Goal: Information Seeking & Learning: Check status

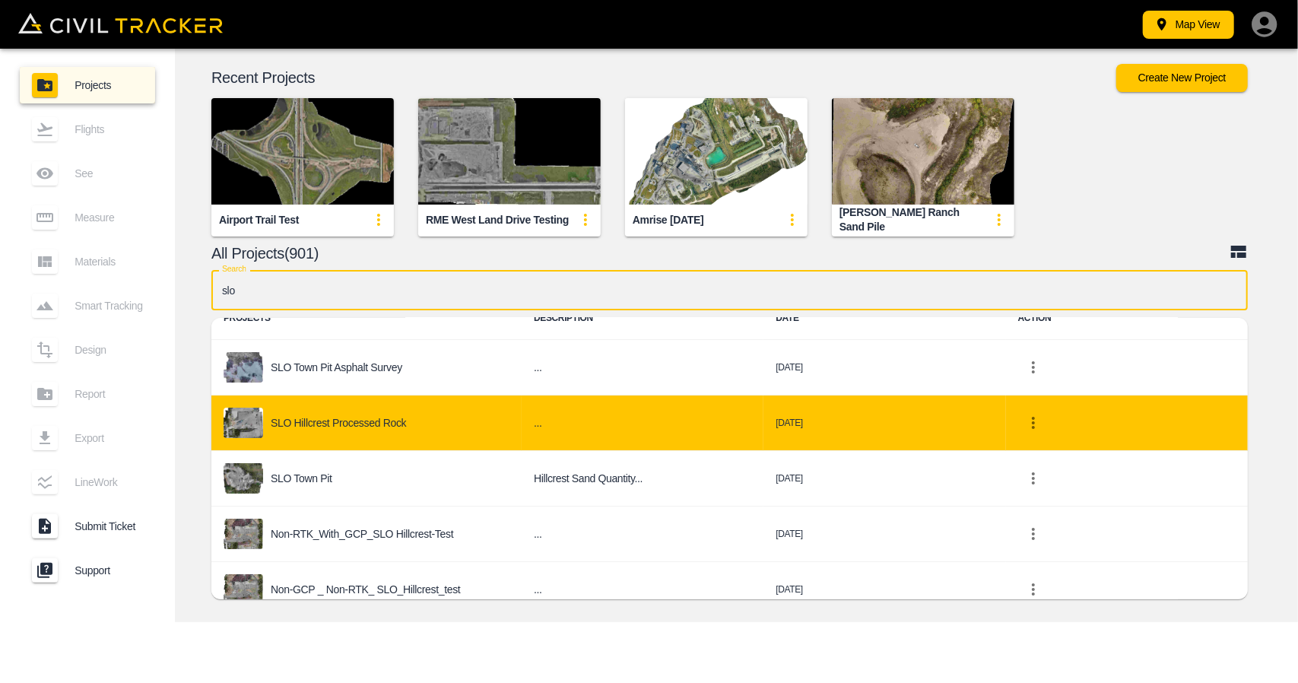
scroll to position [76, 0]
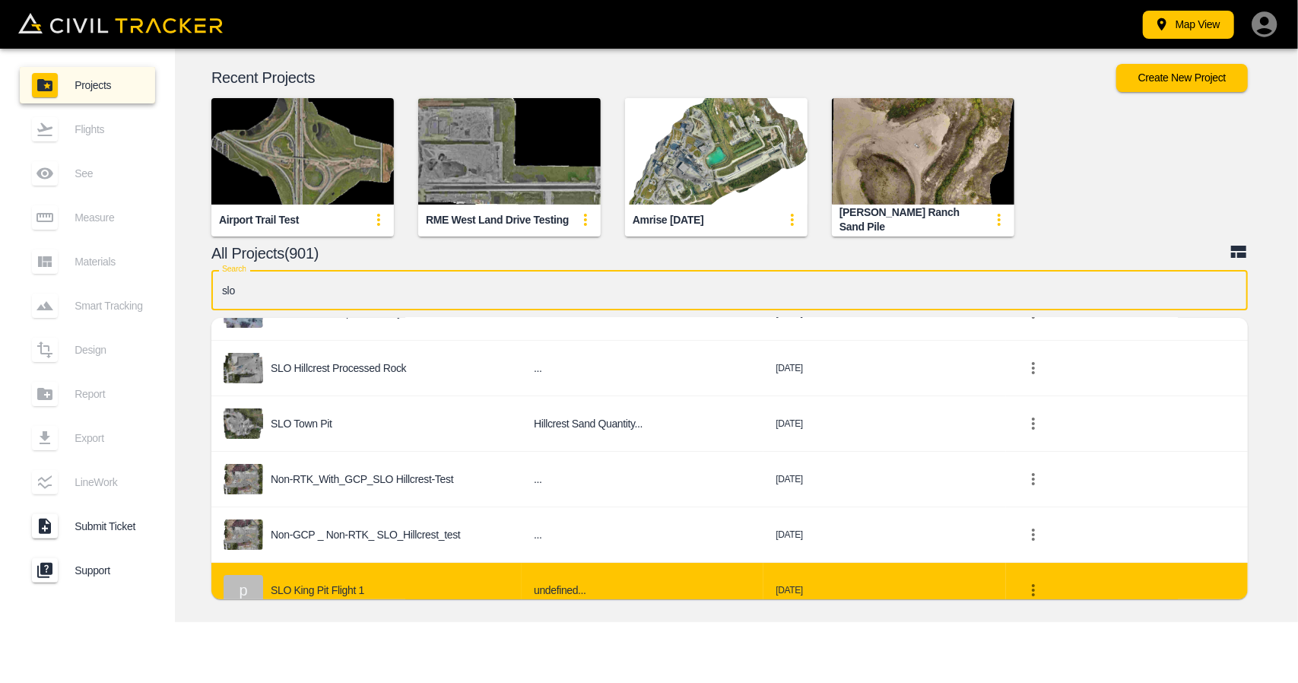
type input "slo"
click at [415, 576] on div "p SLO King Pit Flight 1" at bounding box center [367, 590] width 286 height 30
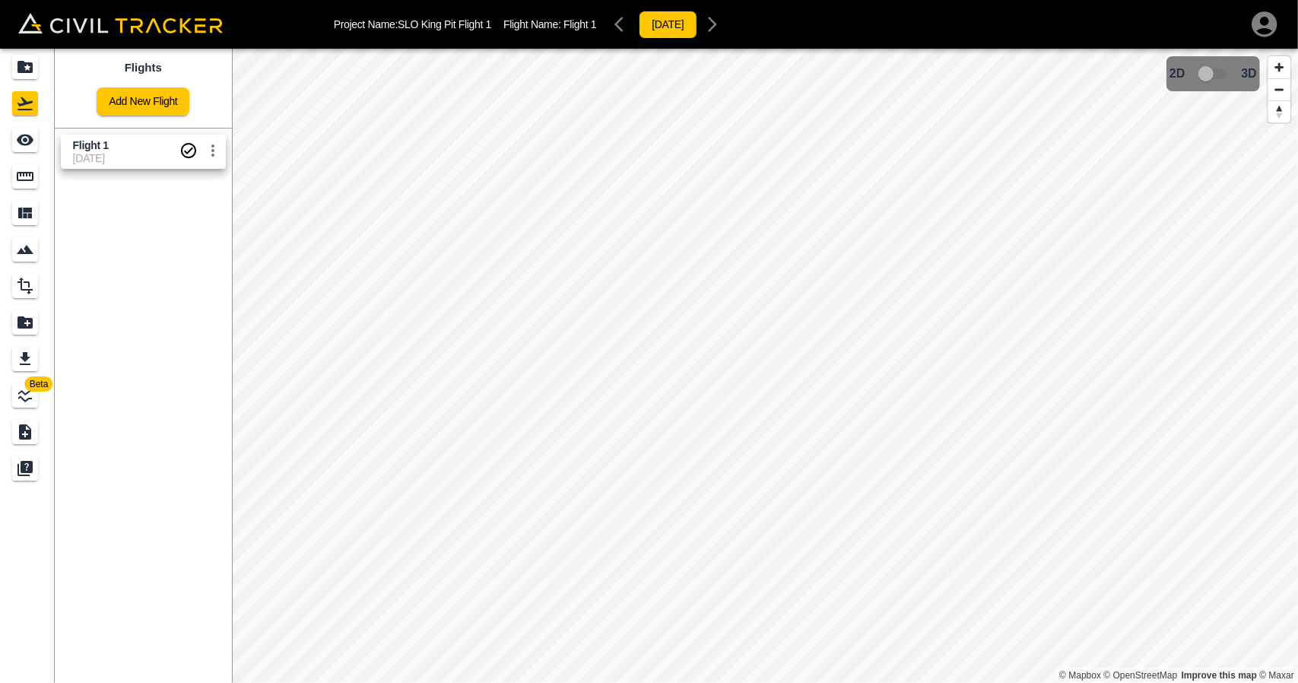
click at [125, 152] on span "[DATE]" at bounding box center [126, 158] width 106 height 12
click at [24, 174] on icon "Measure" at bounding box center [25, 176] width 17 height 9
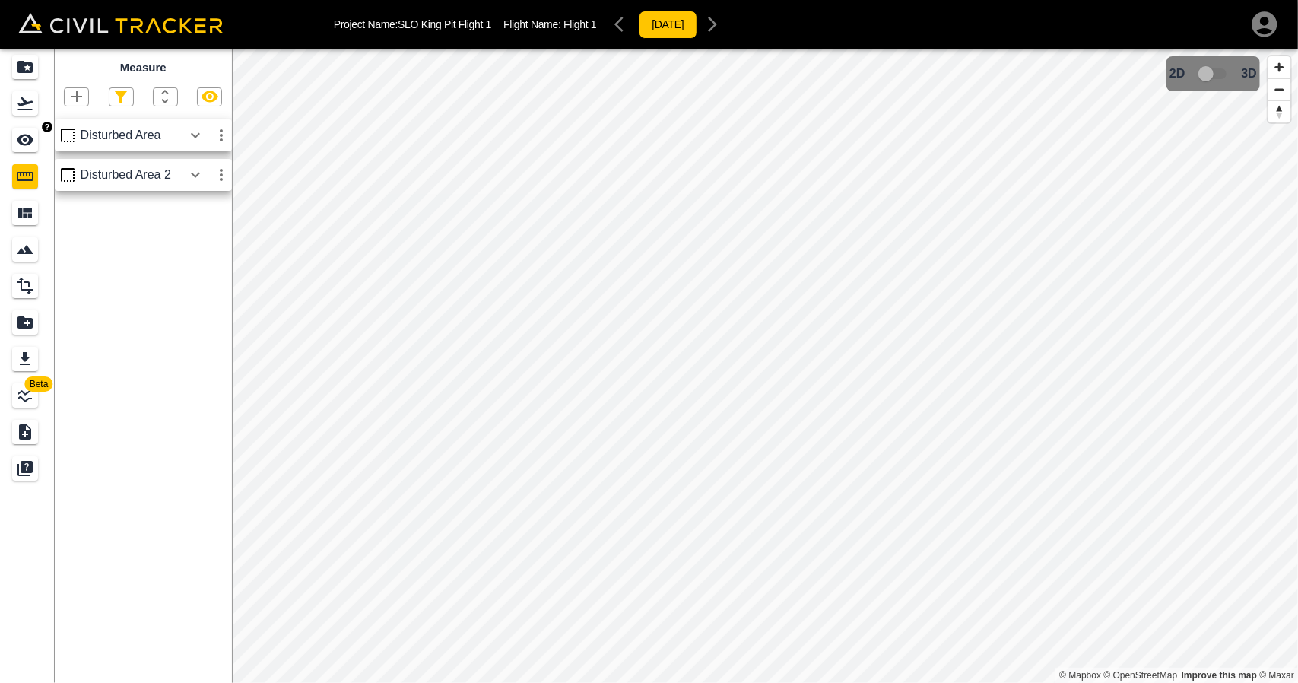
click at [23, 125] on link at bounding box center [27, 140] width 55 height 37
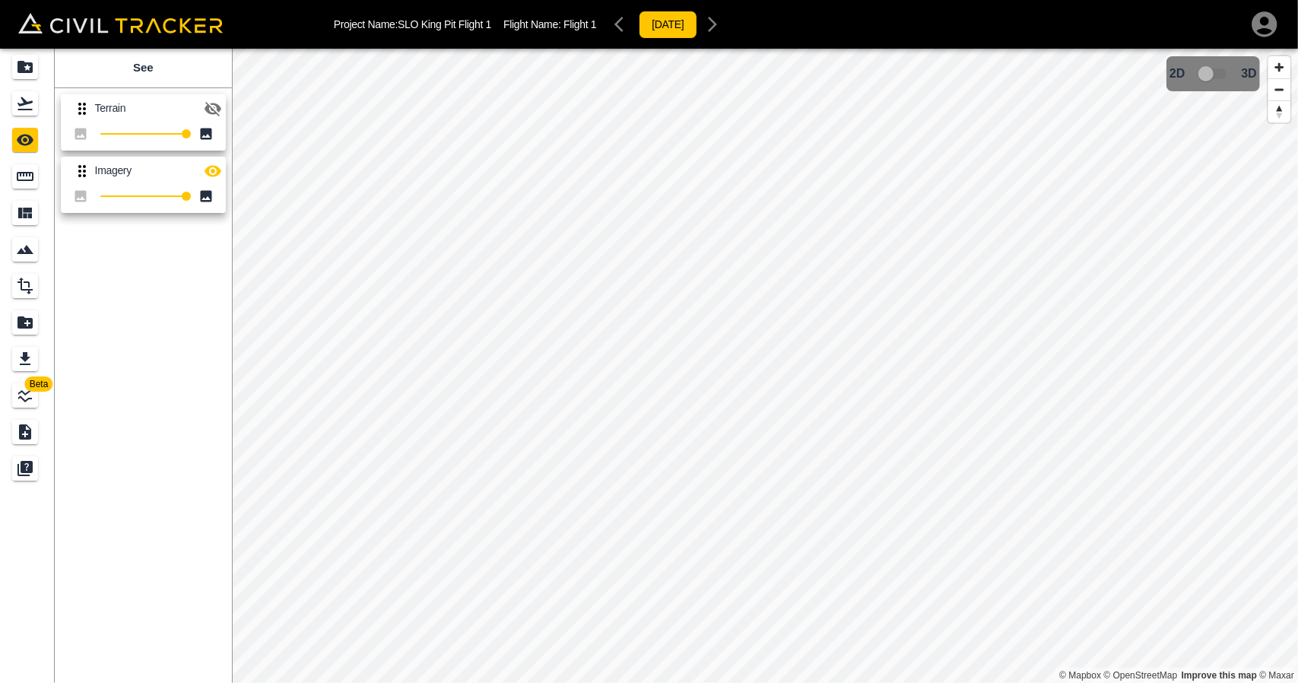
drag, startPoint x: 209, startPoint y: 101, endPoint x: 214, endPoint y: 127, distance: 26.4
click at [210, 102] on icon "button" at bounding box center [213, 109] width 18 height 18
click at [220, 170] on icon "button" at bounding box center [213, 170] width 17 height 11
click at [204, 112] on icon "button" at bounding box center [213, 109] width 18 height 18
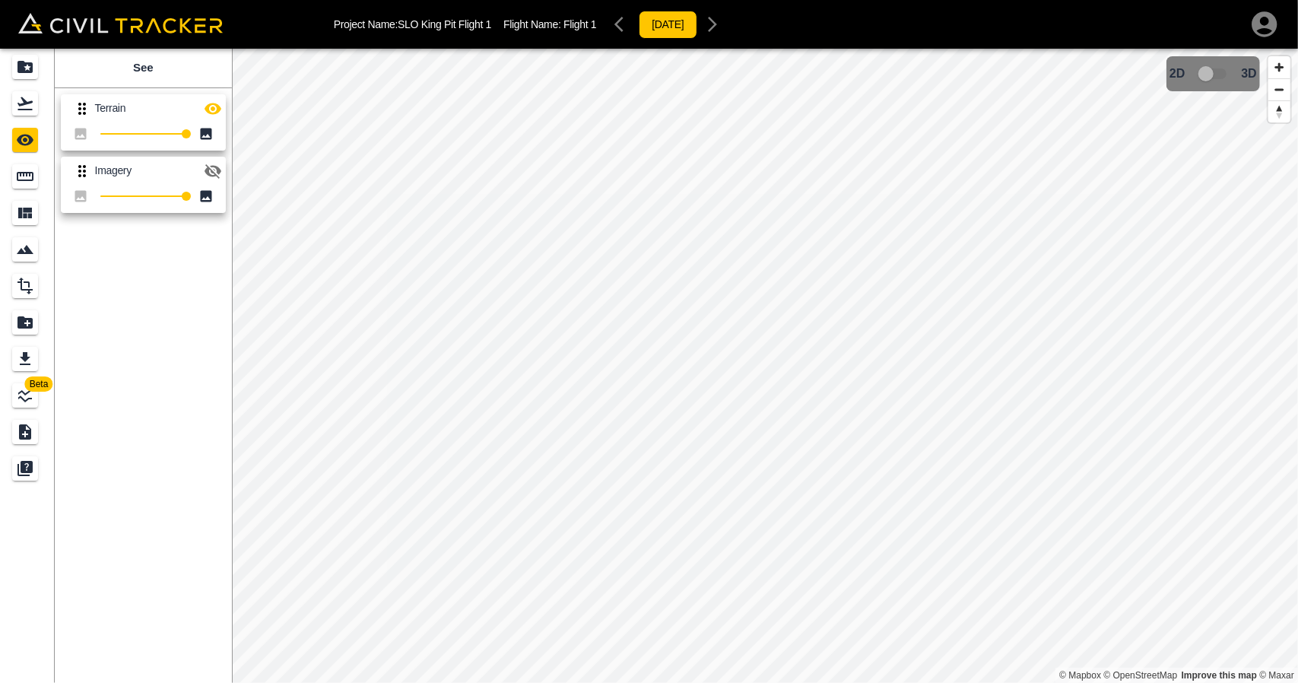
click at [204, 112] on icon "button" at bounding box center [213, 109] width 18 height 18
click at [216, 170] on icon "button" at bounding box center [213, 171] width 18 height 18
click at [216, 112] on icon "button" at bounding box center [213, 109] width 17 height 14
click at [210, 117] on button "button" at bounding box center [213, 109] width 30 height 30
click at [32, 80] on link at bounding box center [27, 67] width 55 height 37
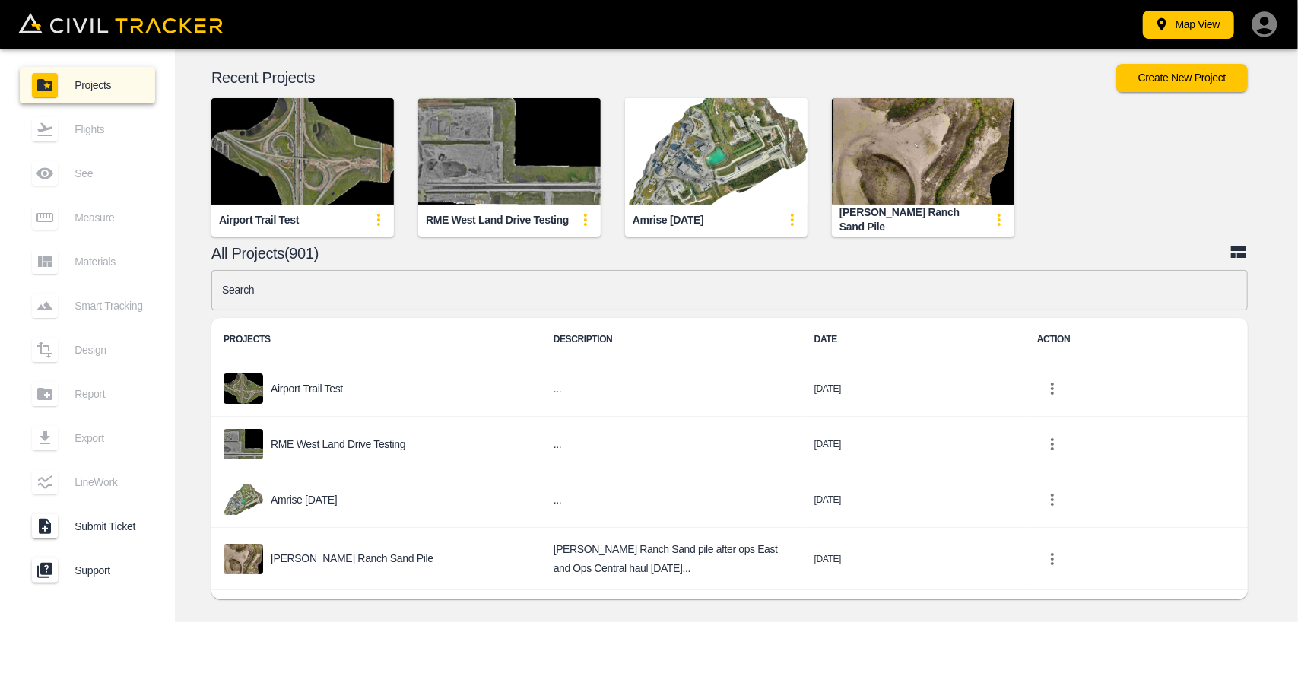
click at [402, 294] on input "text" at bounding box center [729, 290] width 1036 height 40
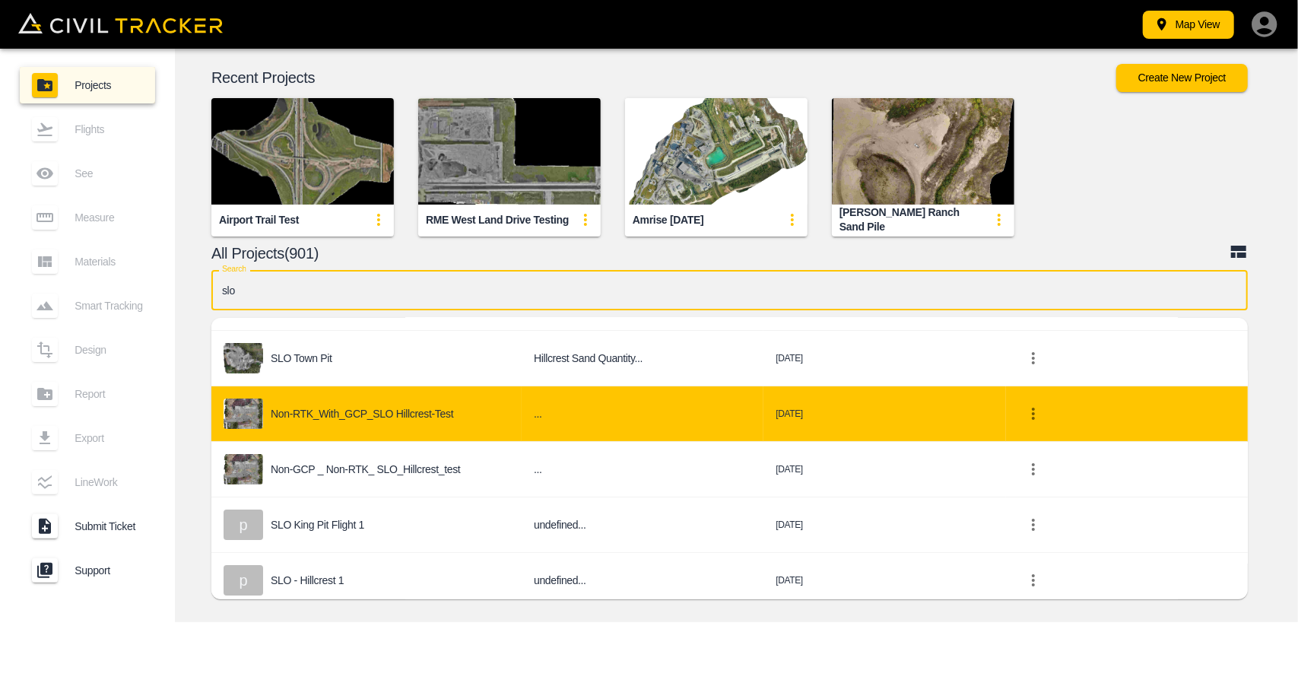
scroll to position [148, 0]
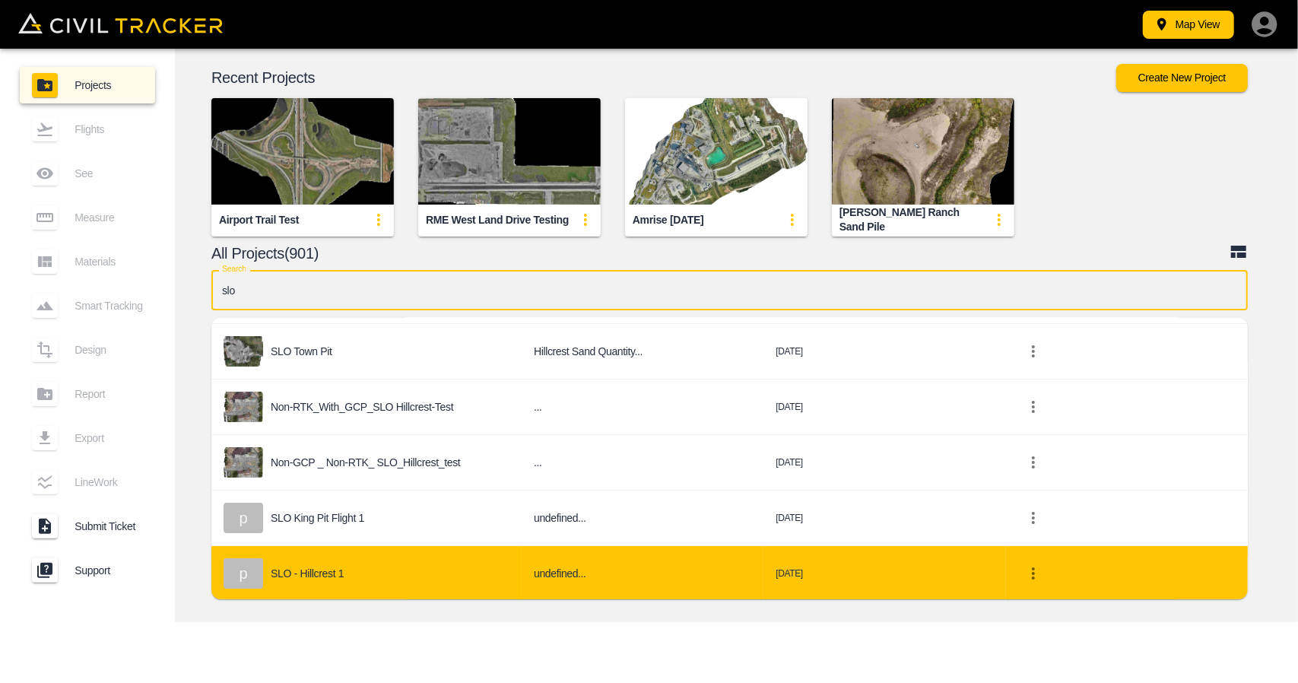
type input "slo"
click at [411, 574] on div "p SLO - Hillcrest 1" at bounding box center [367, 573] width 286 height 30
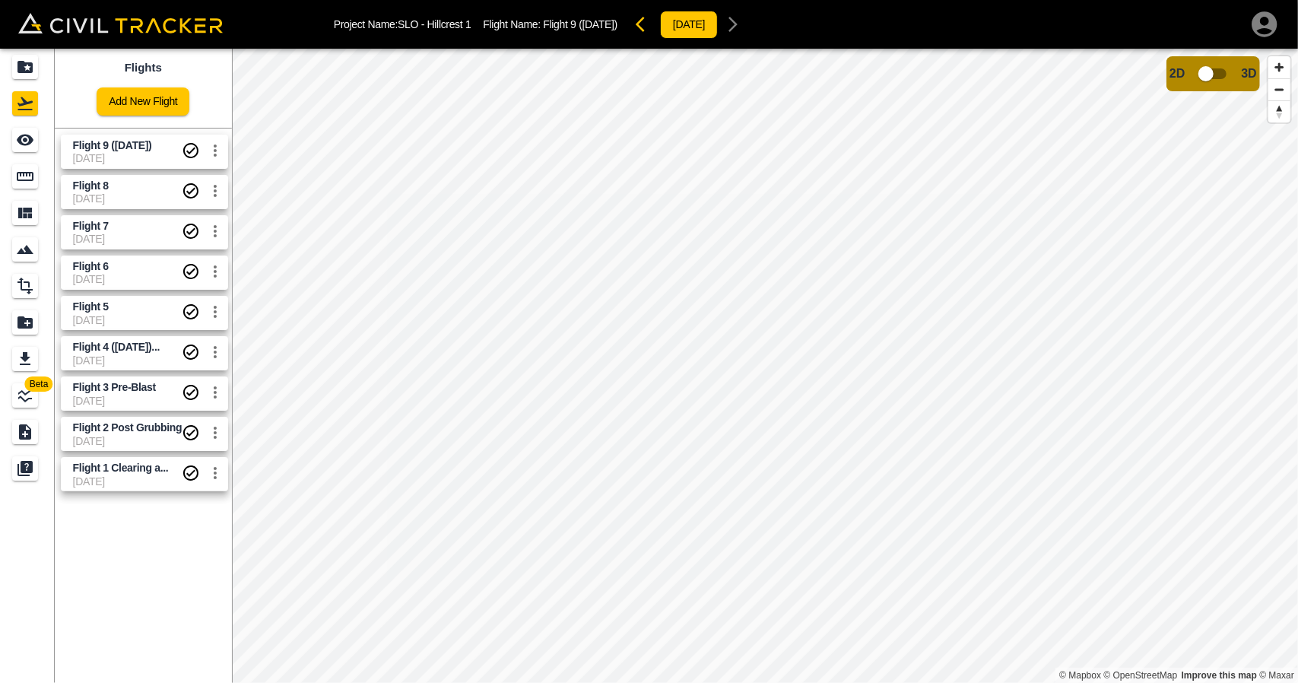
click at [119, 152] on span "[DATE]" at bounding box center [128, 158] width 110 height 12
click at [106, 148] on span "Flight 9 ([DATE])" at bounding box center [112, 145] width 79 height 12
click at [40, 179] on div "Measure" at bounding box center [27, 176] width 30 height 24
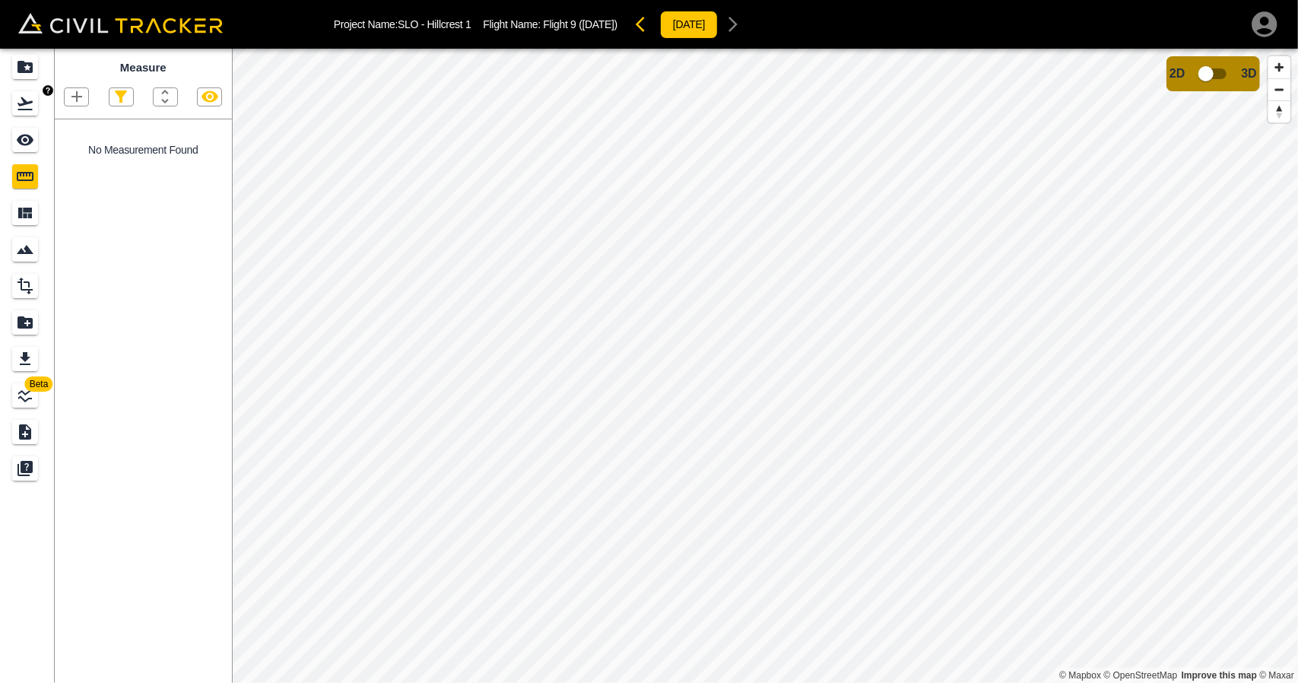
click at [25, 103] on icon "Flights" at bounding box center [24, 103] width 15 height 13
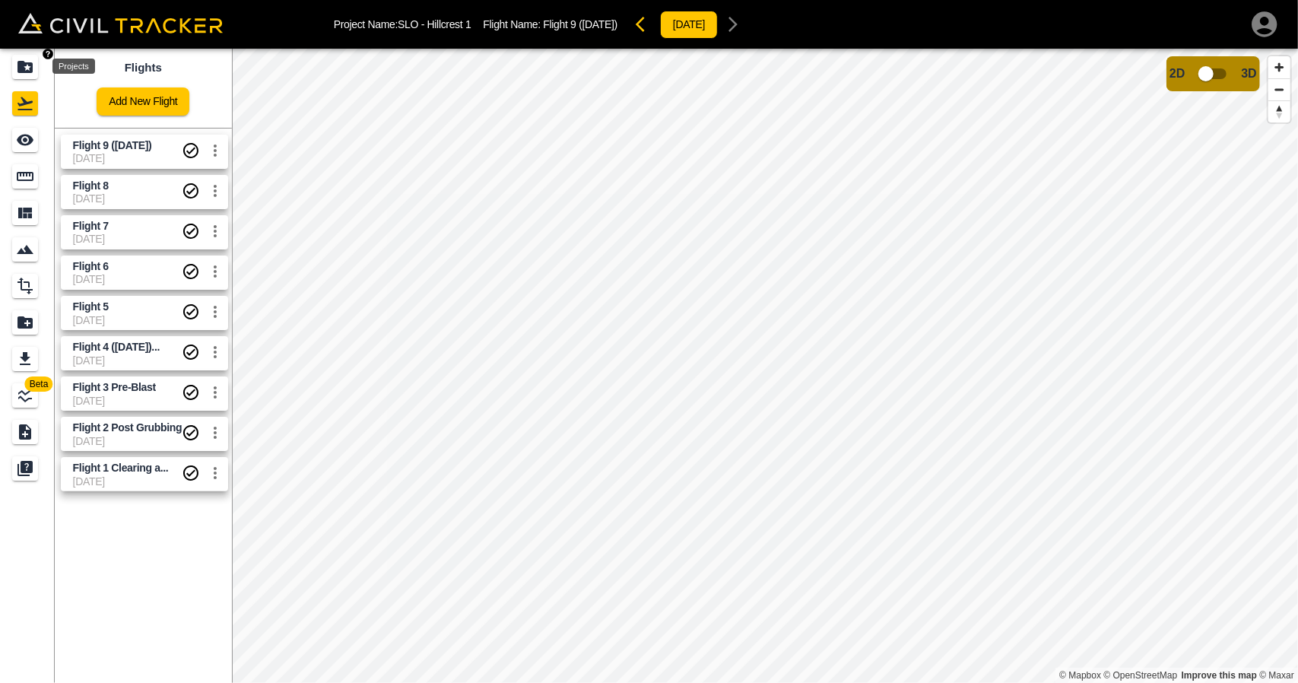
click at [24, 71] on icon "Projects" at bounding box center [24, 67] width 15 height 12
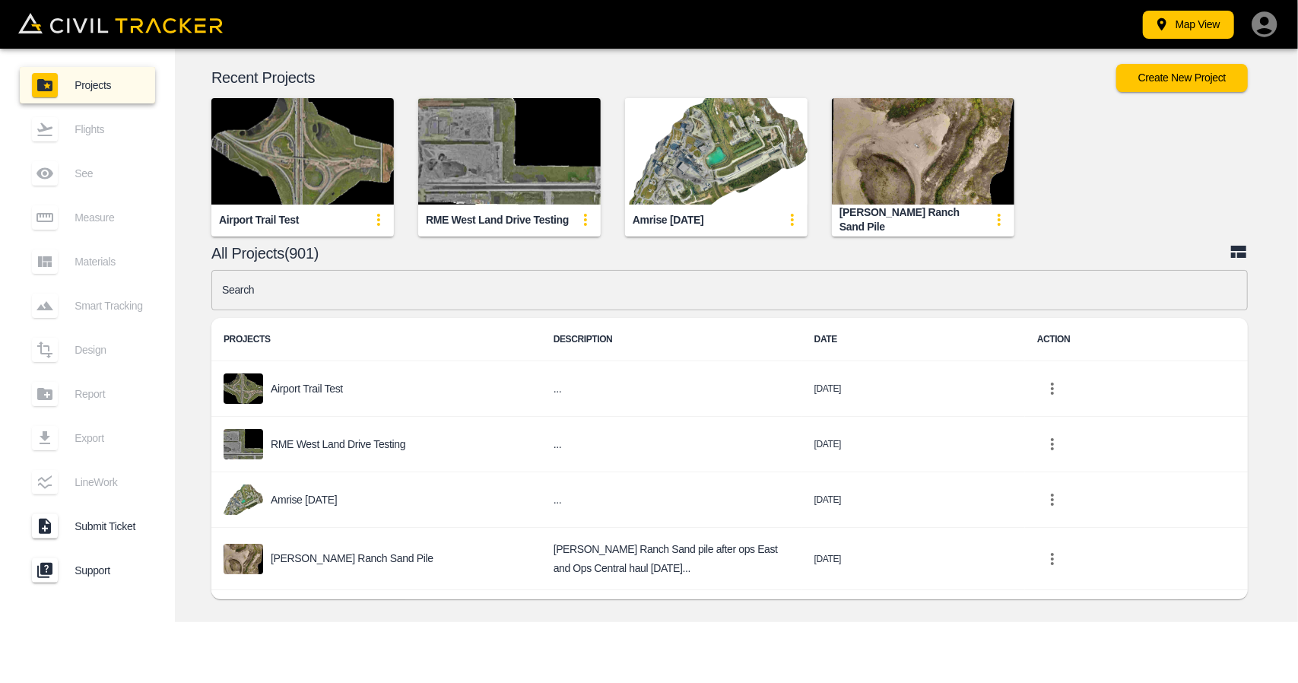
click at [646, 283] on input "text" at bounding box center [729, 290] width 1036 height 40
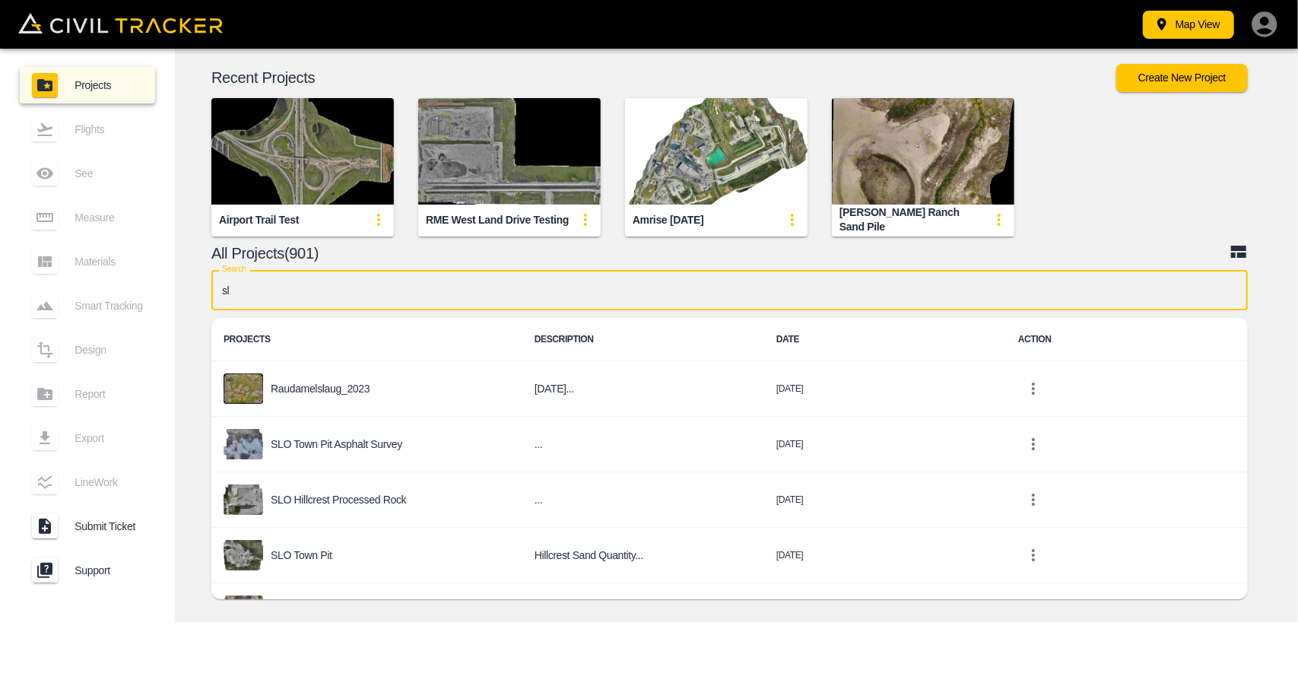
type input "slo"
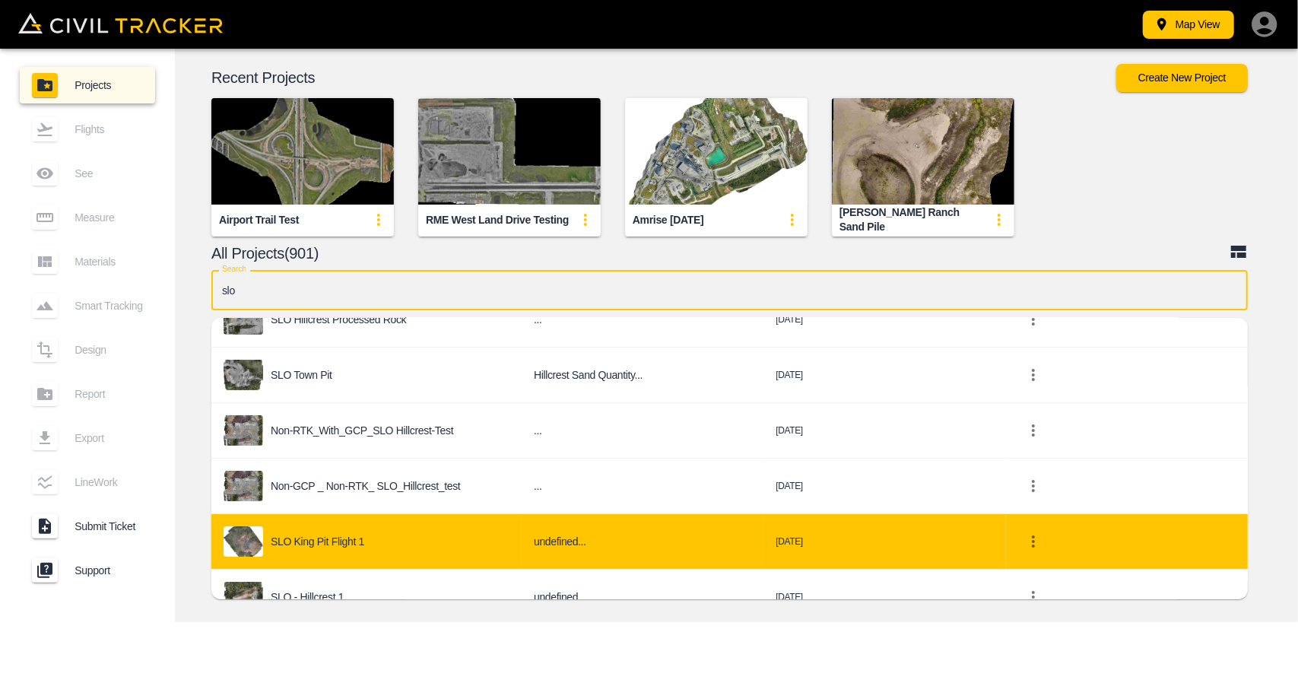
scroll to position [148, 0]
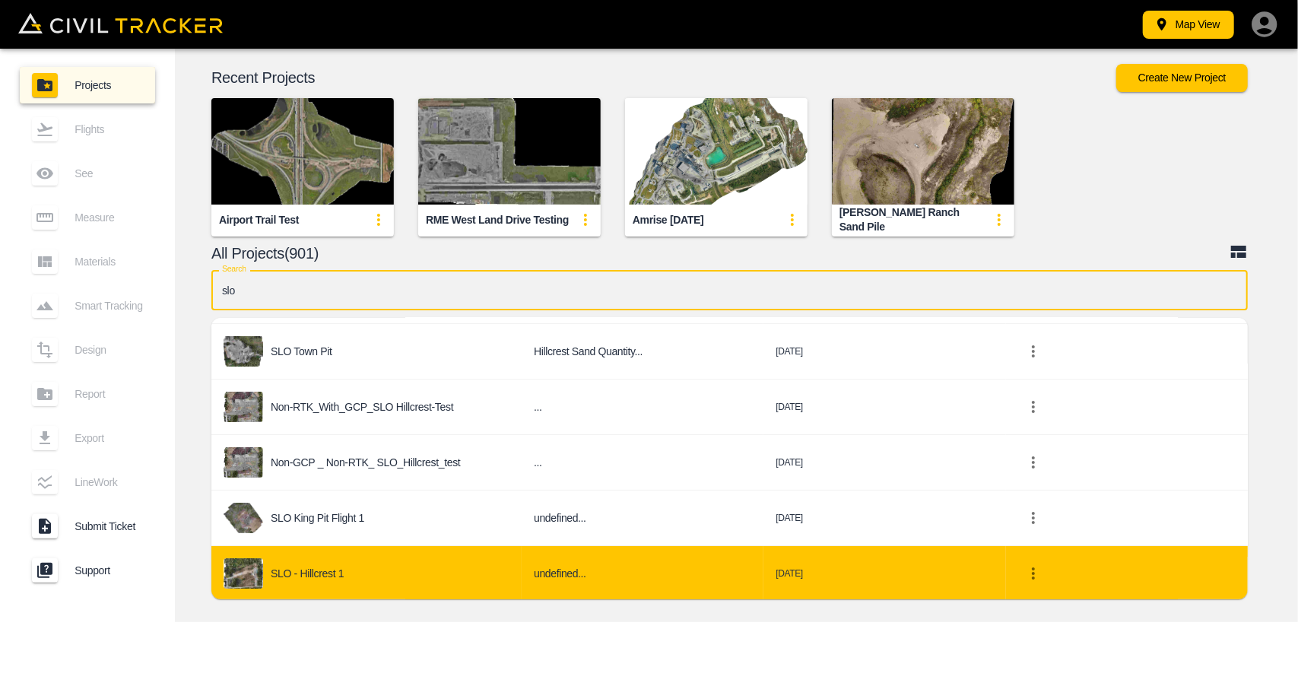
click at [357, 560] on div "SLO - Hillcrest 1" at bounding box center [367, 573] width 286 height 30
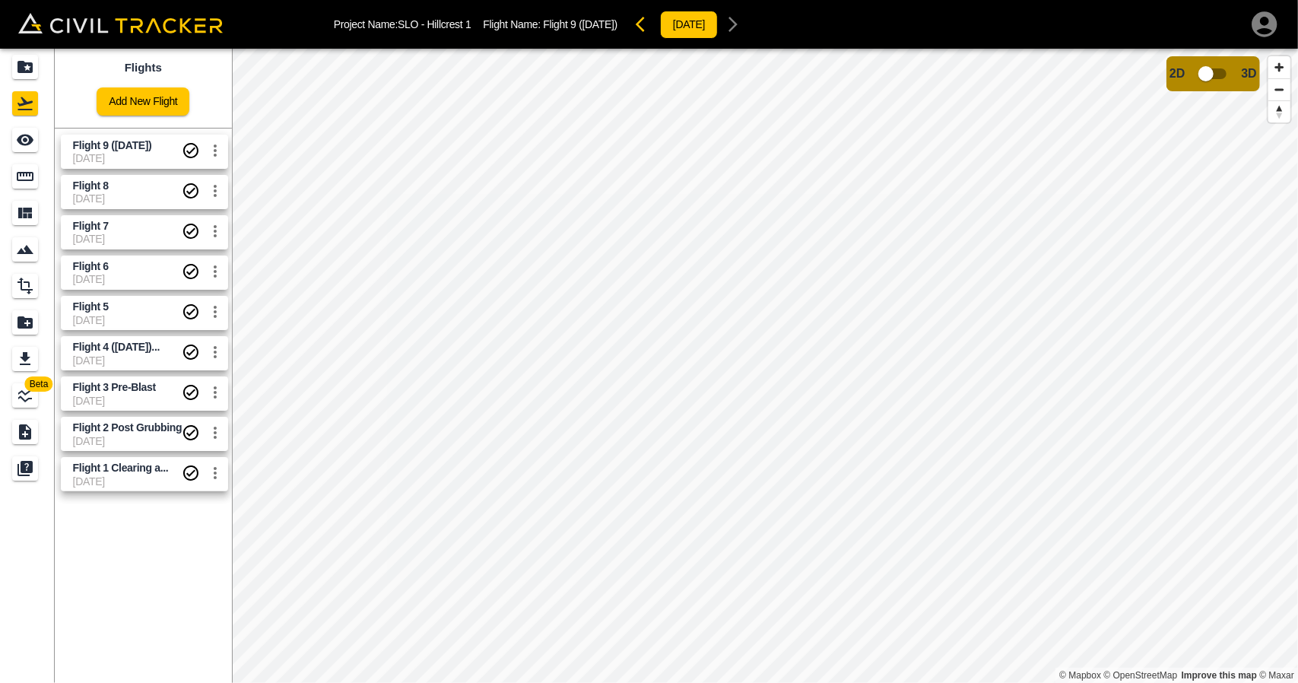
click at [1206, 75] on input "checkbox" at bounding box center [1206, 73] width 87 height 29
click at [1250, 70] on input "checkbox" at bounding box center [1251, 69] width 87 height 29
click at [40, 48] on div "Project Name: SLO - Hillcrest 1 Flight Name: Flight 9 ([DATE]) [DATE]" at bounding box center [649, 24] width 1298 height 49
click at [30, 58] on icon "Projects" at bounding box center [25, 67] width 18 height 18
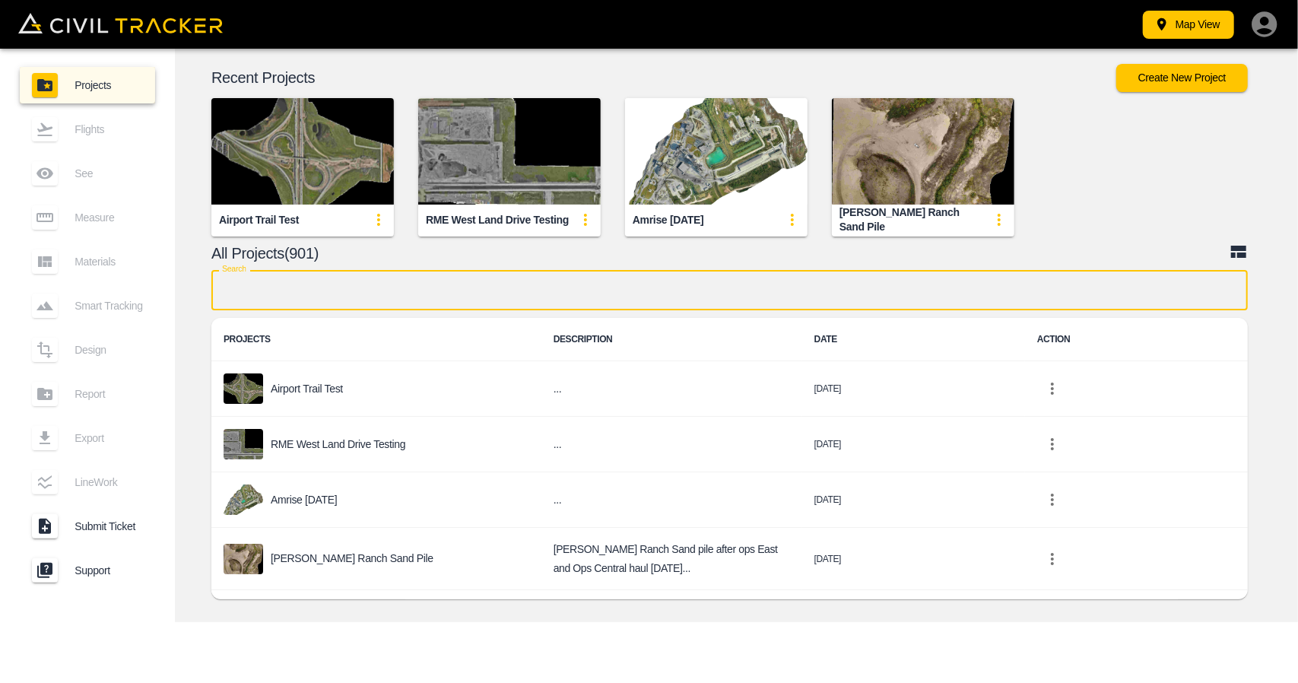
click at [479, 297] on input "text" at bounding box center [729, 290] width 1036 height 40
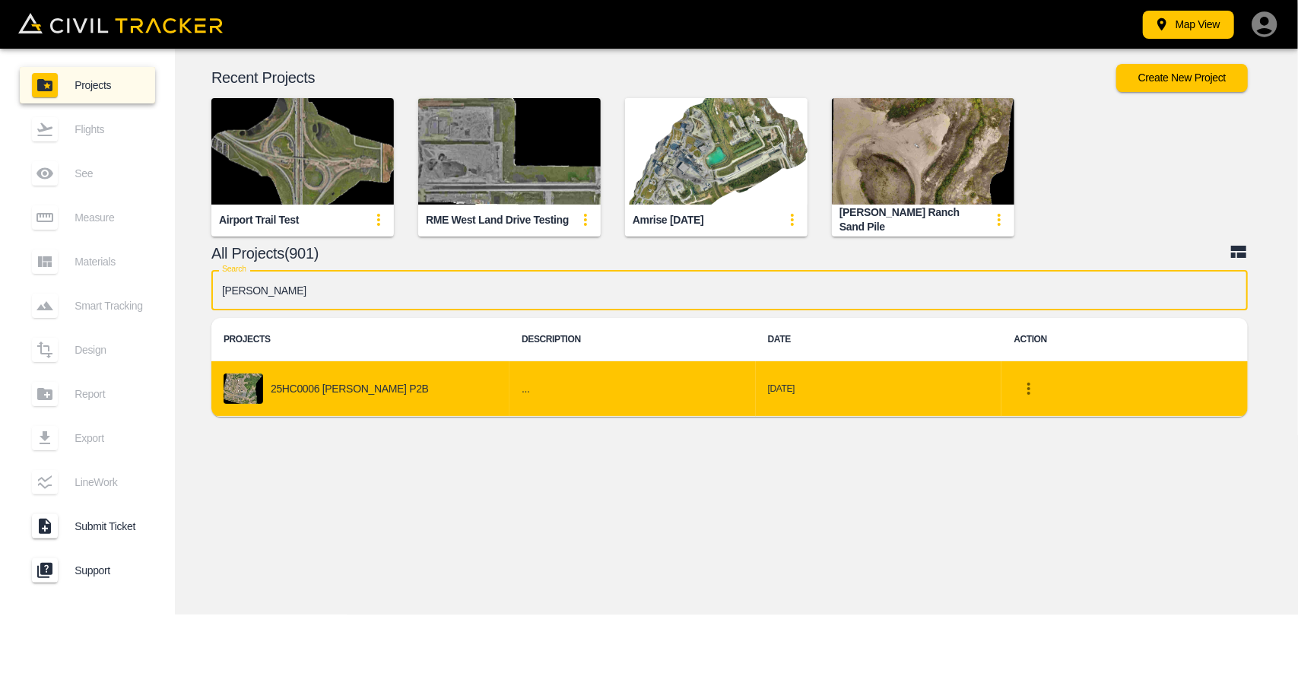
type input "[PERSON_NAME]"
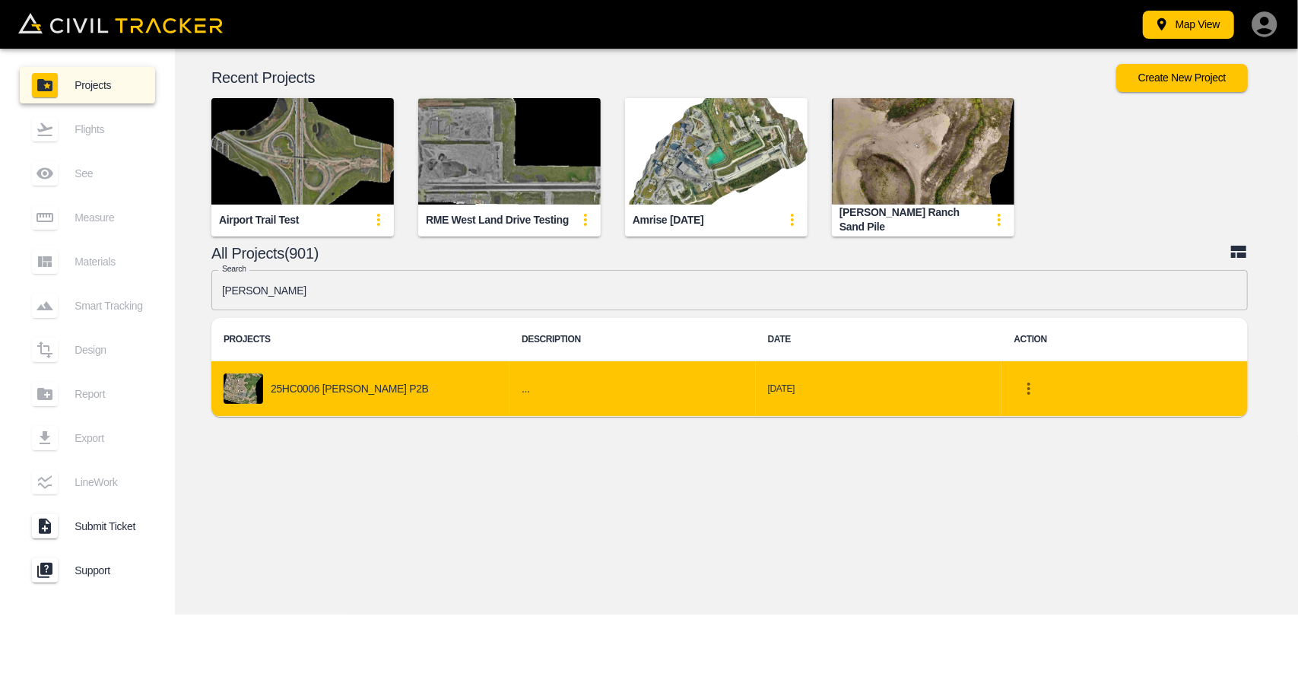
click at [427, 392] on div "25HC0006 [PERSON_NAME] P2B" at bounding box center [361, 388] width 274 height 30
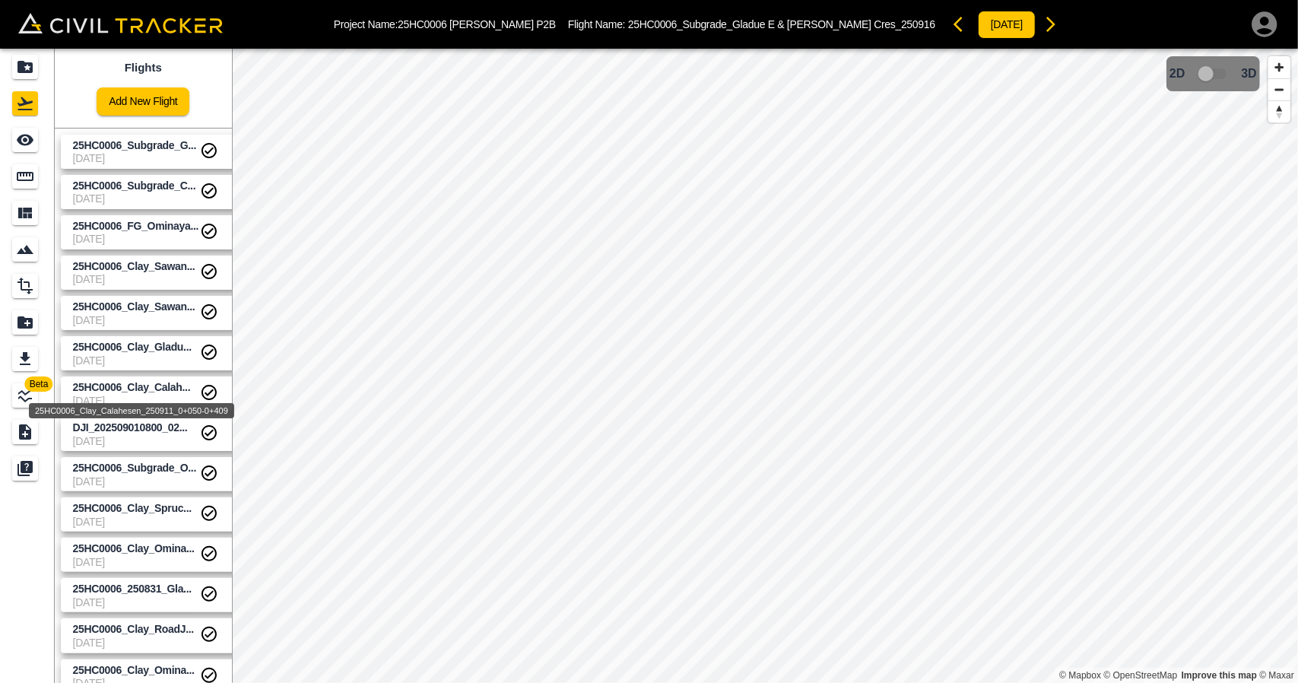
click at [123, 389] on span "25HC0006_Clay_Calah..." at bounding box center [132, 387] width 118 height 12
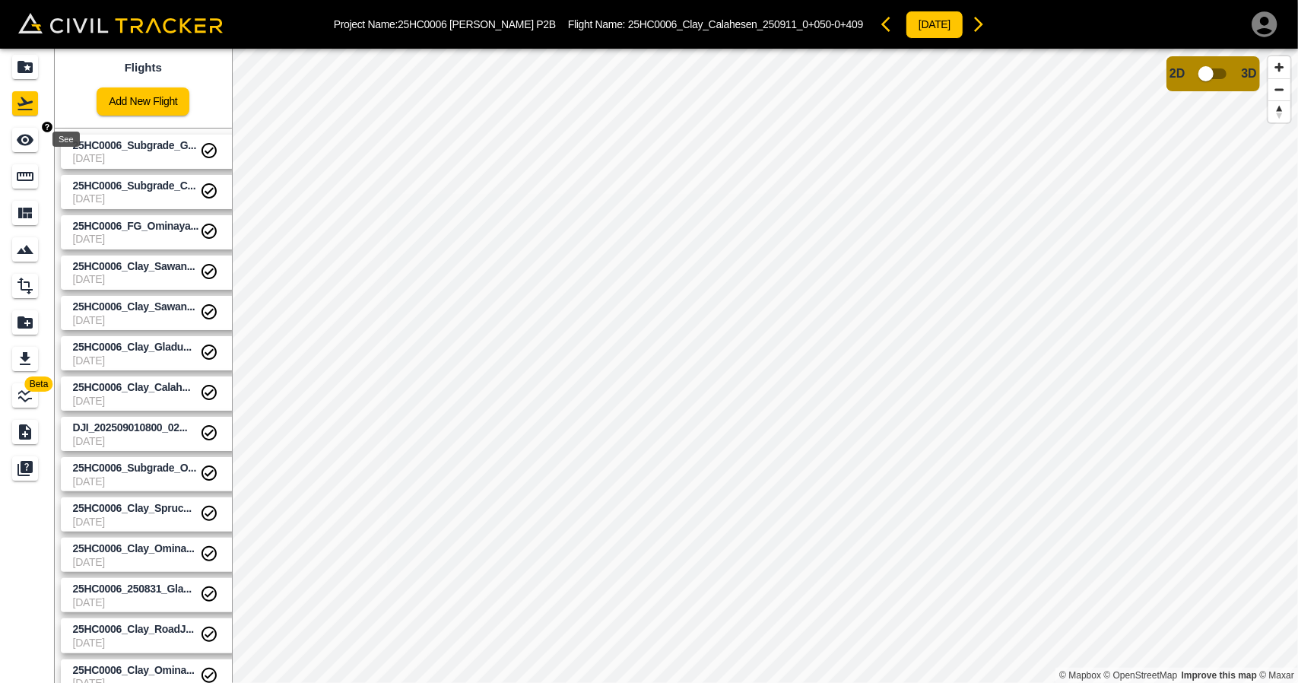
click at [24, 148] on icon "See" at bounding box center [25, 140] width 18 height 18
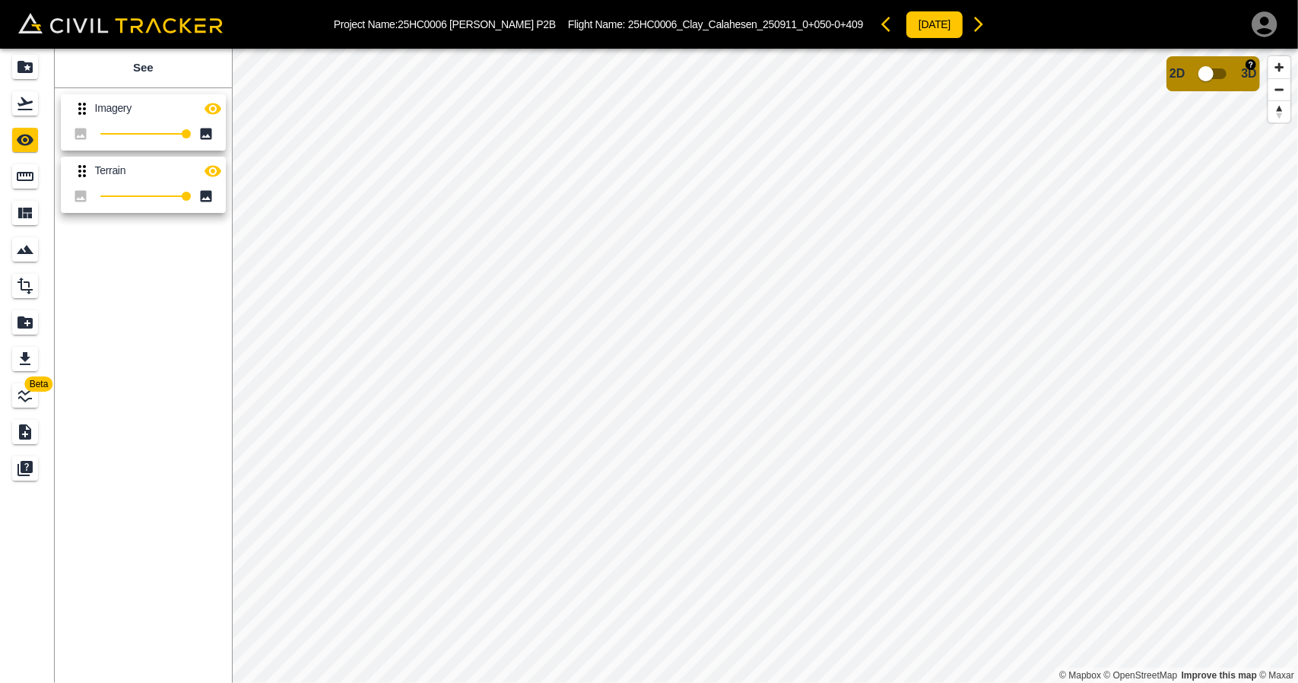
click at [1214, 71] on input "checkbox" at bounding box center [1206, 73] width 87 height 29
click at [1233, 72] on input "checkbox" at bounding box center [1251, 69] width 87 height 29
click at [42, 91] on div "Flights" at bounding box center [27, 103] width 30 height 24
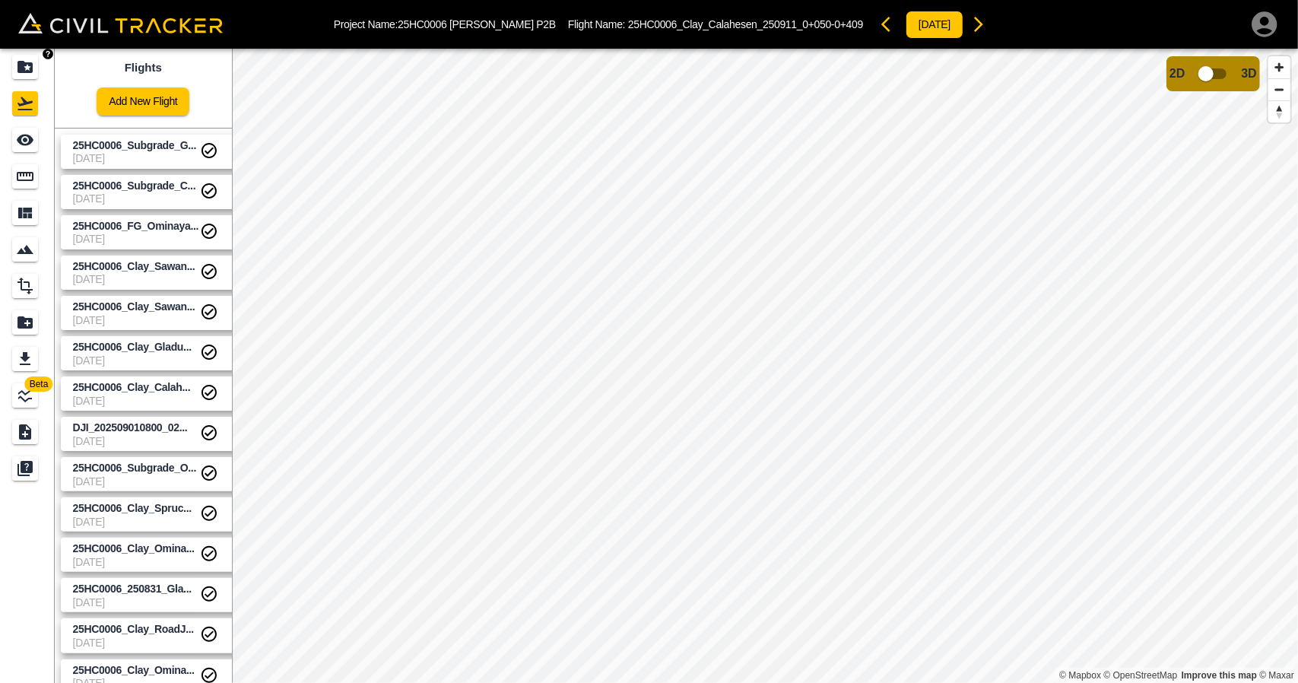
click at [29, 56] on div "Projects" at bounding box center [25, 67] width 26 height 24
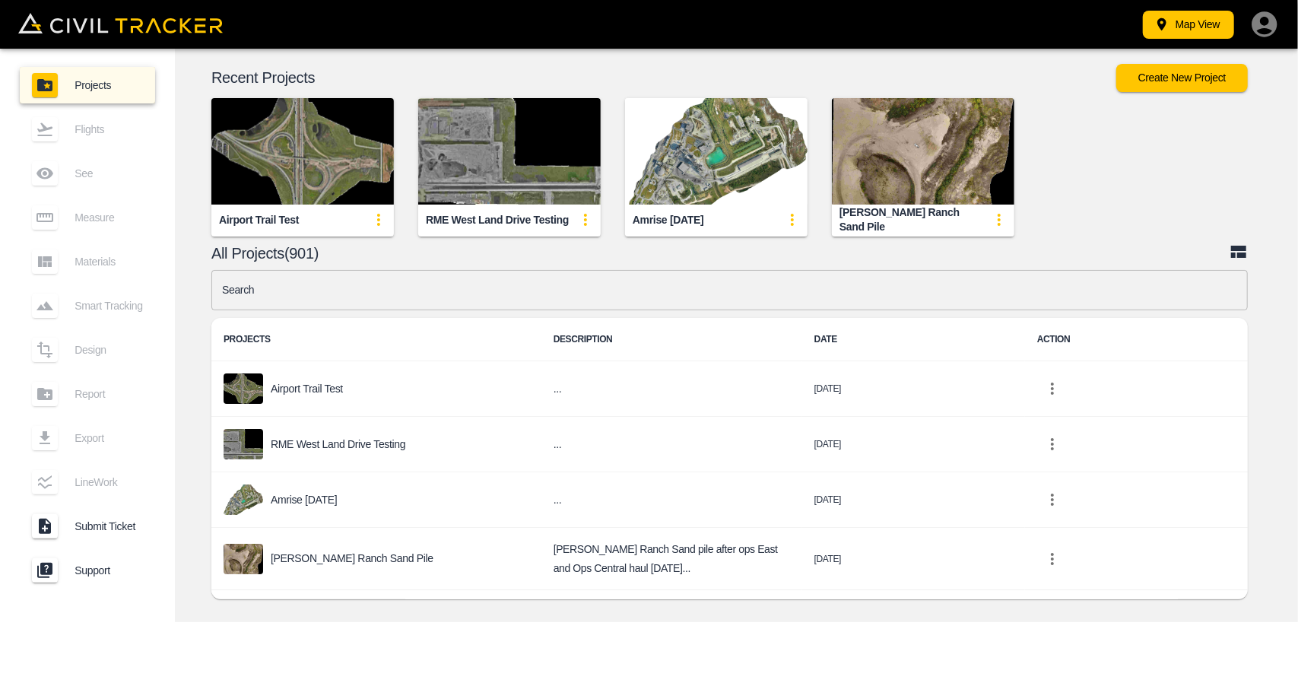
click at [506, 308] on input "text" at bounding box center [729, 290] width 1036 height 40
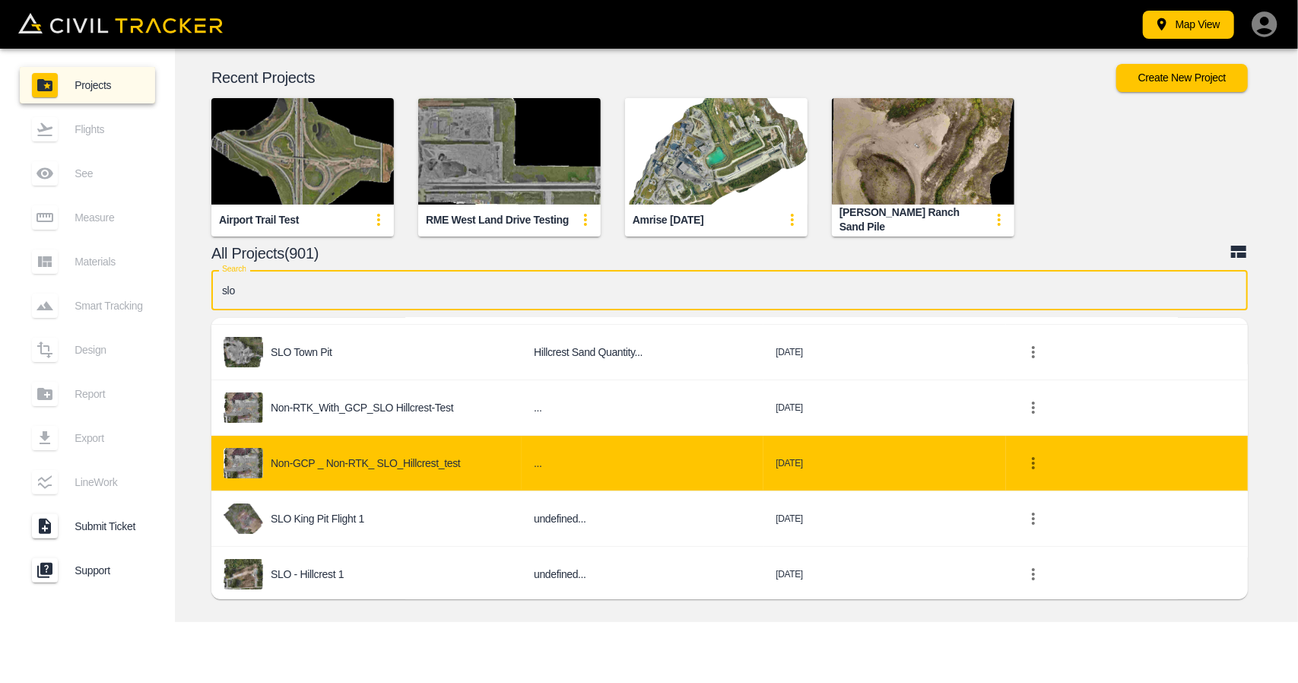
scroll to position [148, 0]
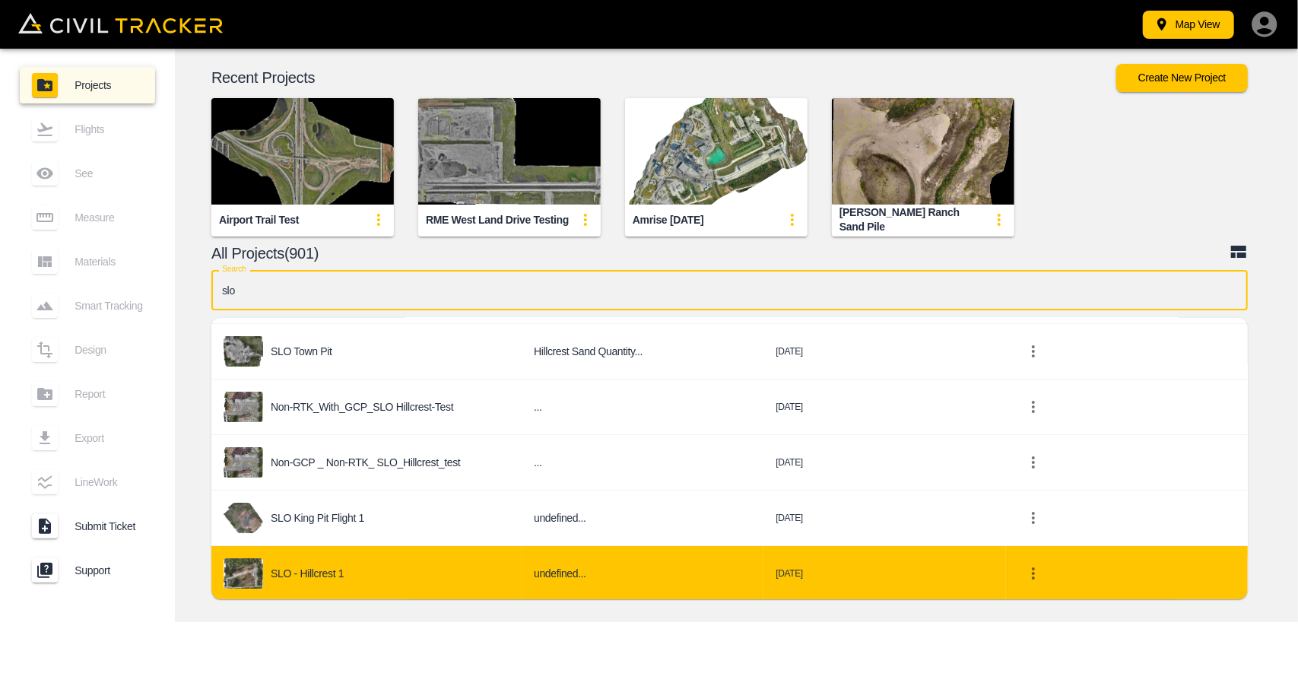
type input "slo"
click at [344, 565] on div "SLO - Hillcrest 1" at bounding box center [367, 573] width 286 height 30
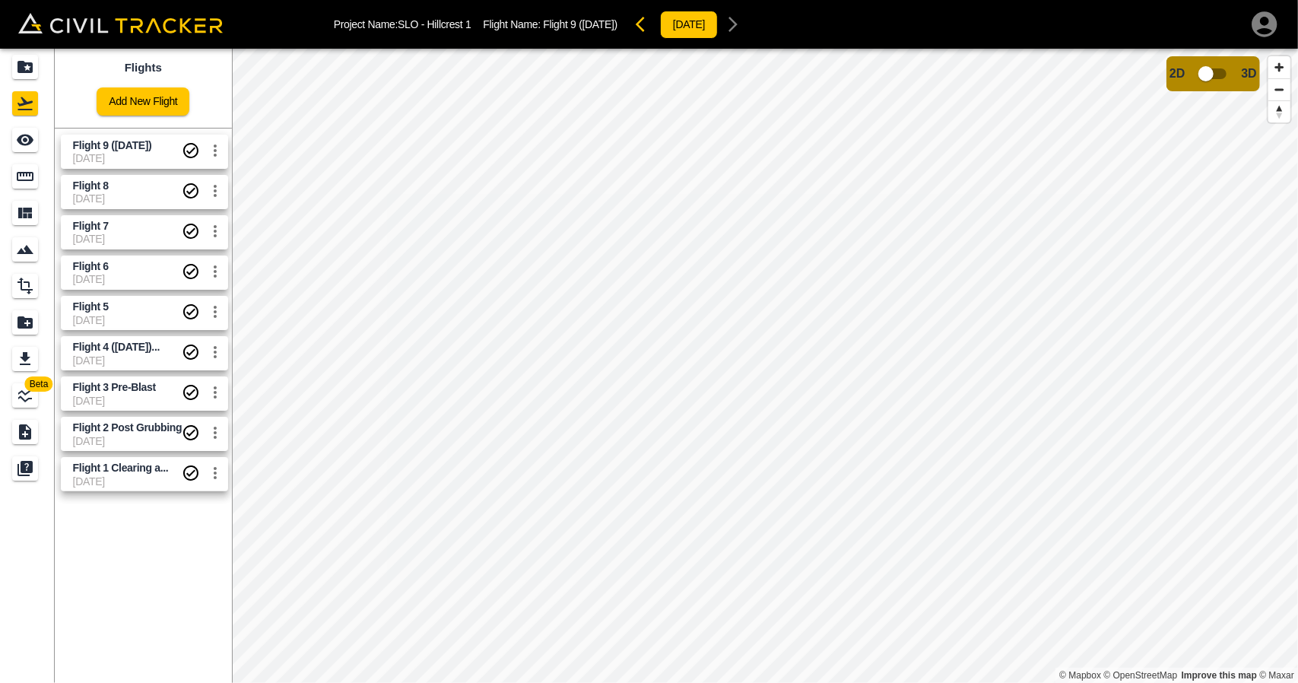
click at [131, 151] on span "Flight 9 ([DATE])" at bounding box center [128, 145] width 110 height 14
click at [1193, 69] on input "checkbox" at bounding box center [1206, 73] width 87 height 29
click at [1238, 74] on input "checkbox" at bounding box center [1251, 69] width 87 height 29
drag, startPoint x: 28, startPoint y: 67, endPoint x: 1017, endPoint y: 667, distance: 1157.1
click at [29, 66] on icon "Projects" at bounding box center [25, 67] width 18 height 18
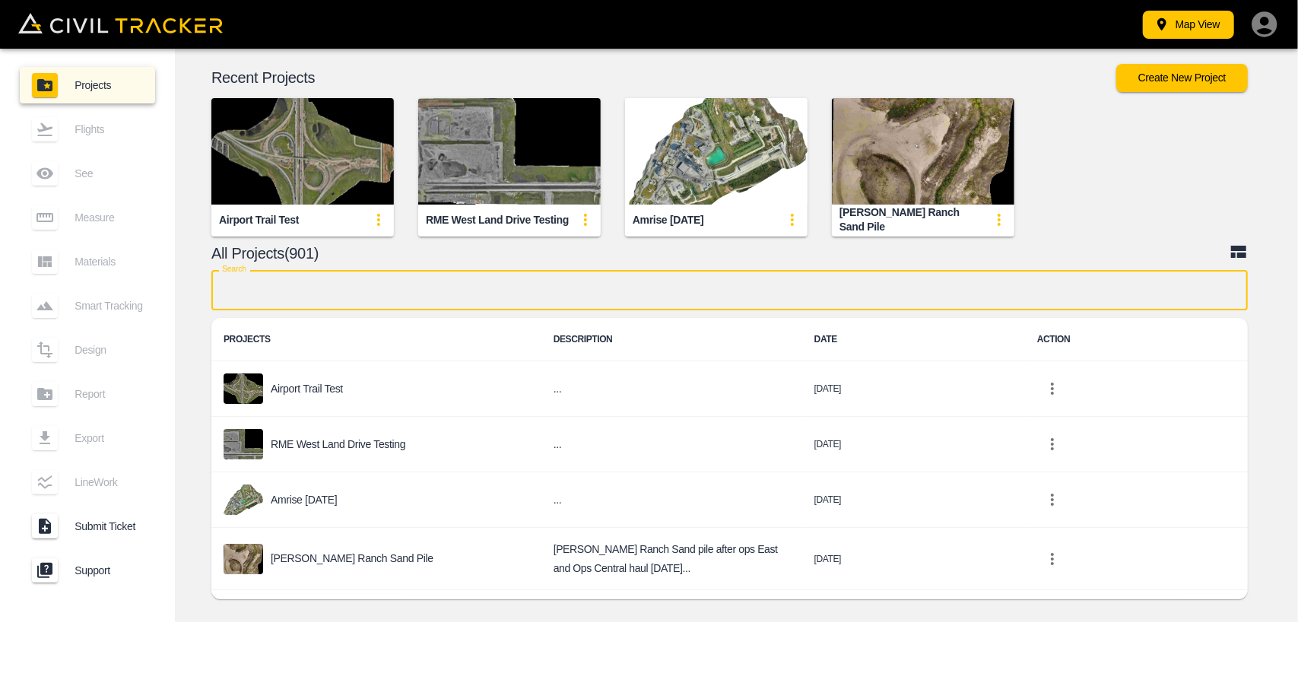
click at [379, 282] on input "text" at bounding box center [729, 290] width 1036 height 40
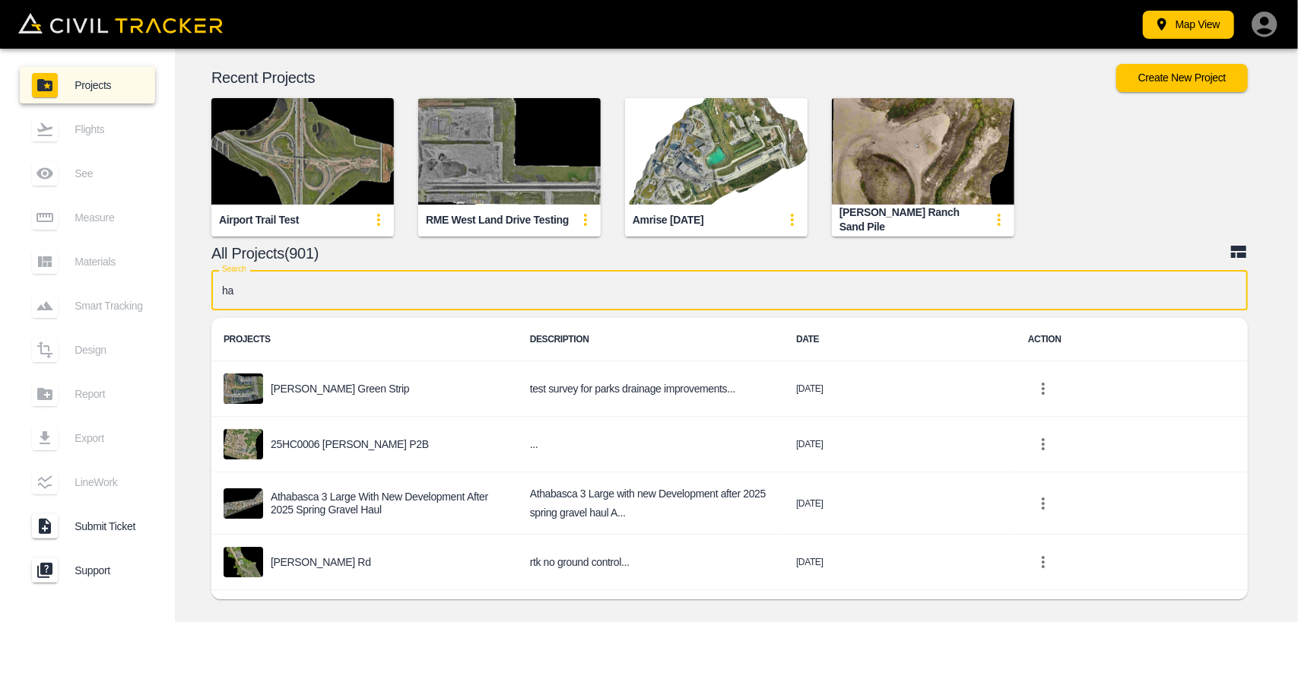
type input "ham"
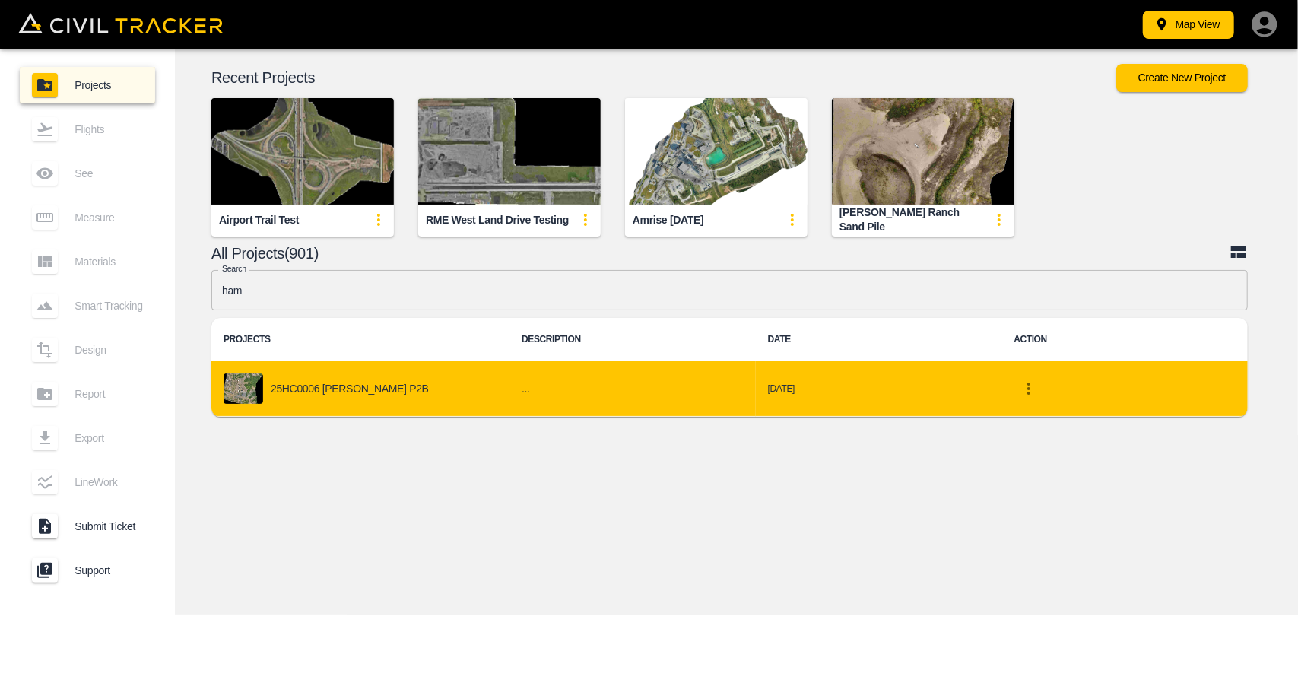
click at [522, 387] on h6 "..." at bounding box center [633, 388] width 222 height 19
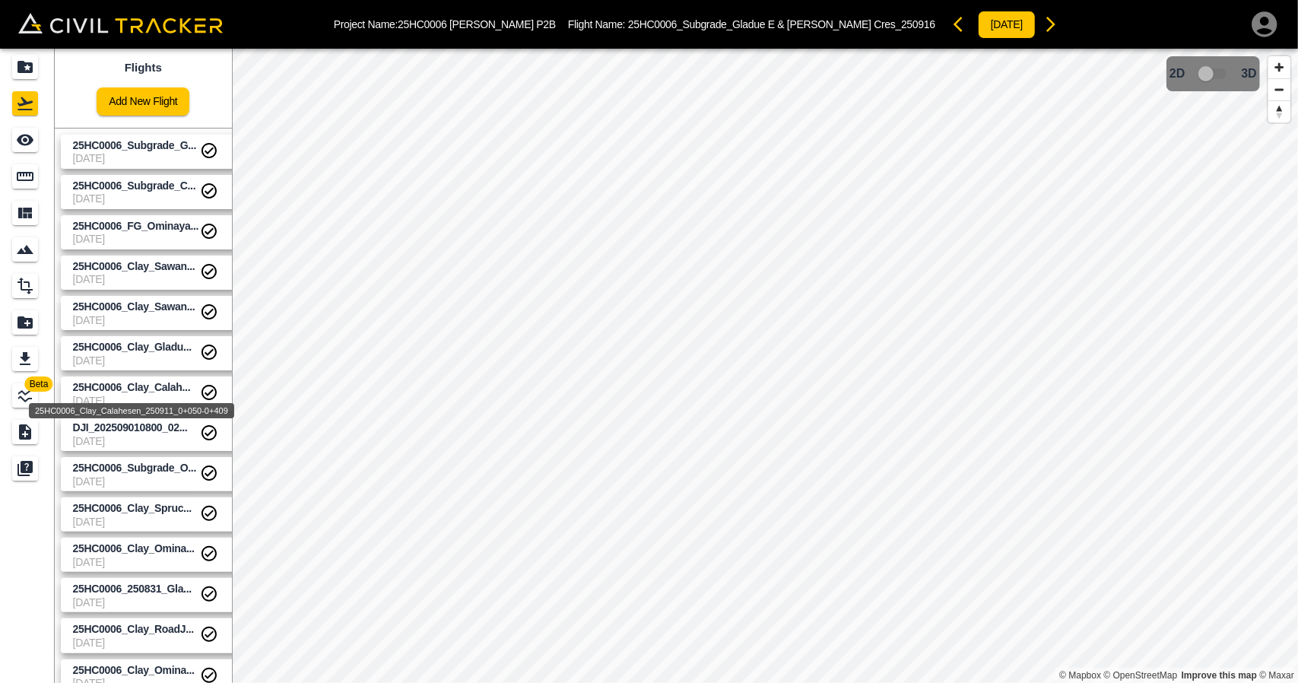
click at [108, 387] on span "25HC0006_Clay_Calah..." at bounding box center [132, 387] width 118 height 12
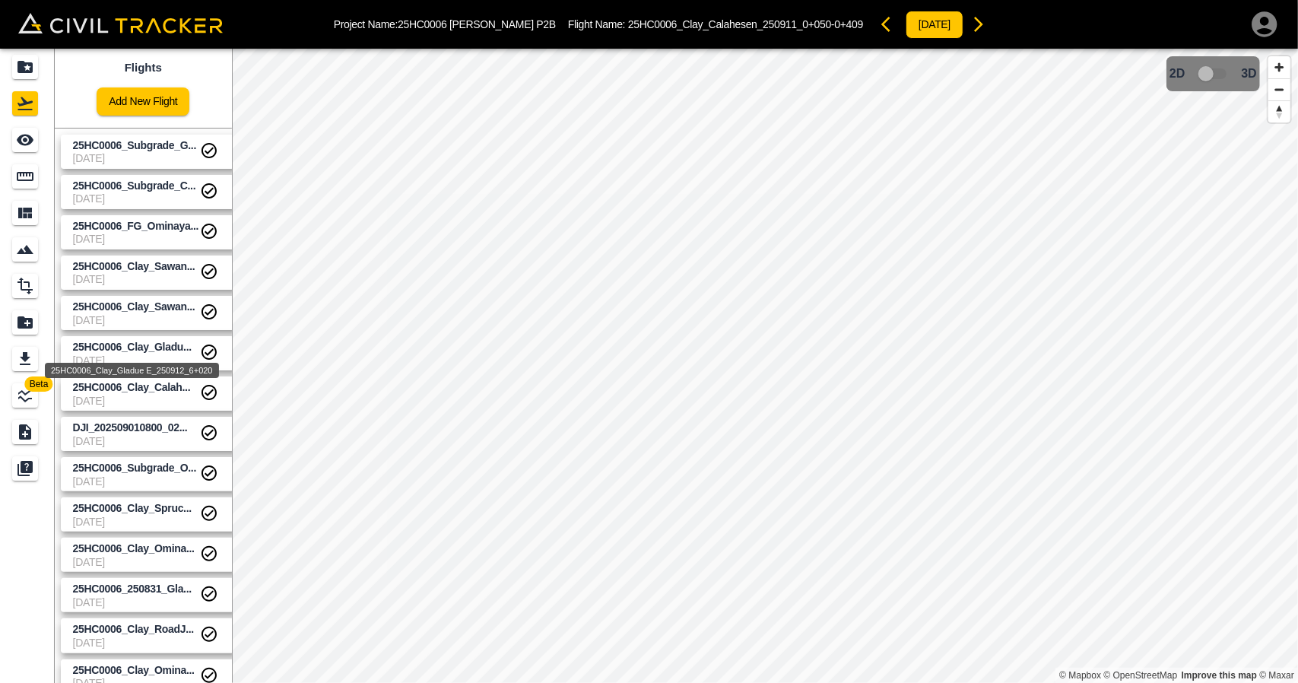
click at [106, 348] on span "25HC0006_Clay_Gladu..." at bounding box center [132, 347] width 119 height 12
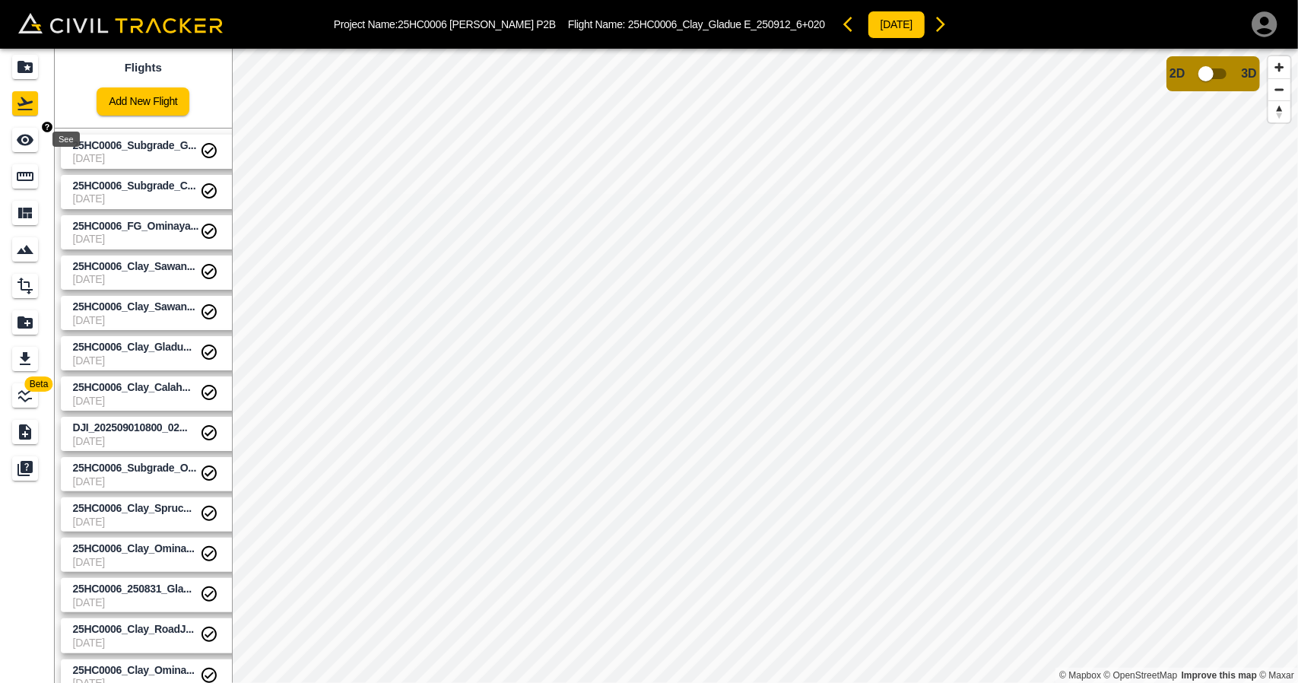
click at [19, 142] on icon "See" at bounding box center [25, 140] width 17 height 11
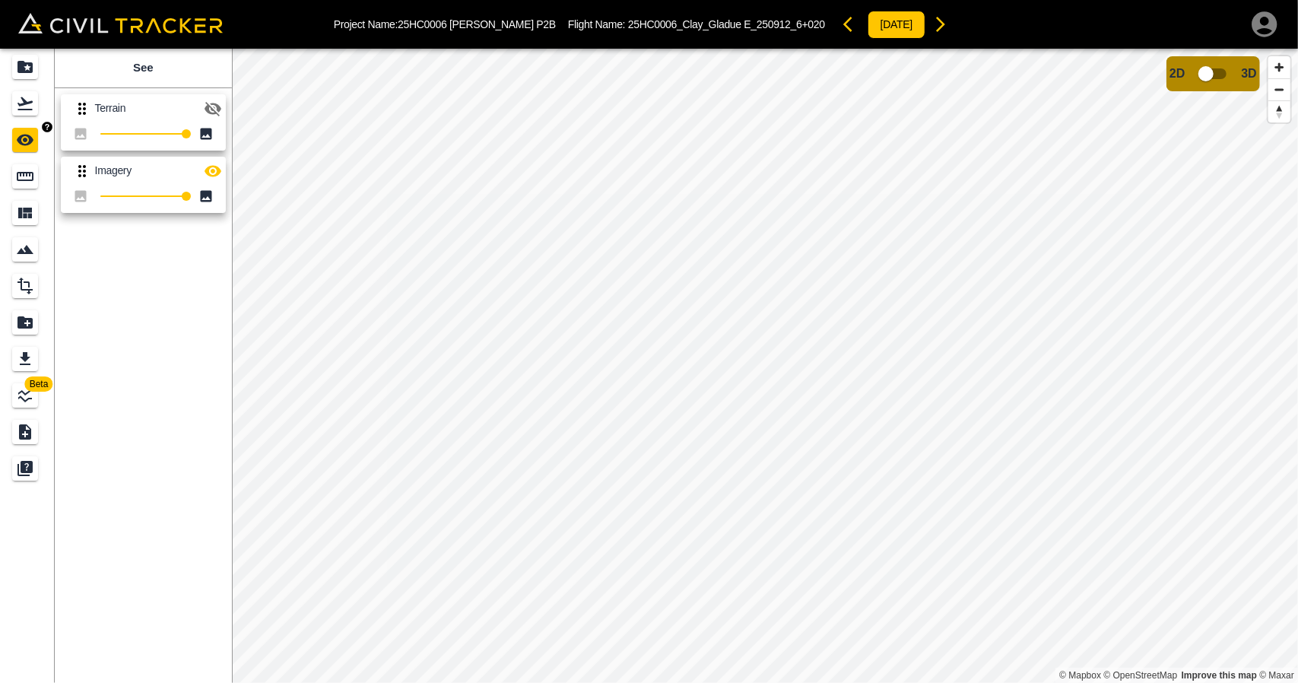
click at [21, 103] on icon "Flights" at bounding box center [24, 103] width 15 height 13
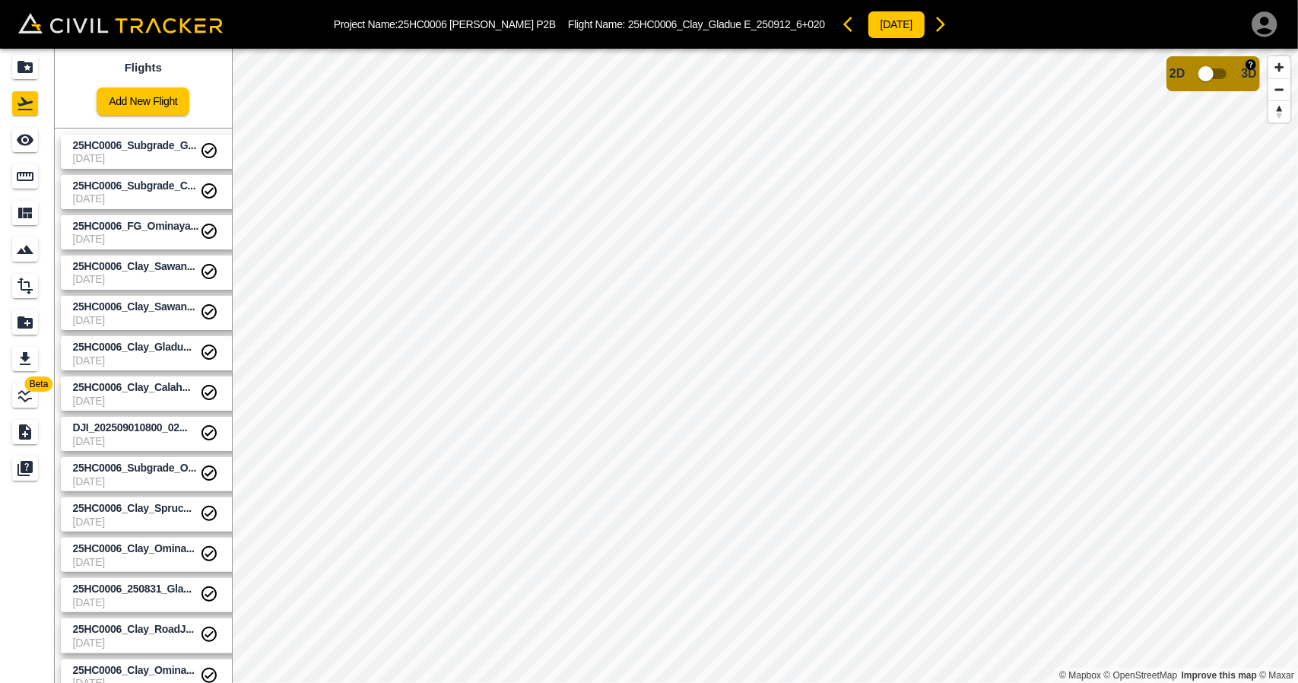
click at [1199, 68] on input "checkbox" at bounding box center [1206, 73] width 87 height 29
click at [1255, 71] on input "checkbox" at bounding box center [1251, 69] width 87 height 29
click at [97, 306] on span "25HC0006_Clay_Sawan..." at bounding box center [134, 306] width 122 height 12
click at [1208, 71] on input "checkbox" at bounding box center [1206, 73] width 87 height 29
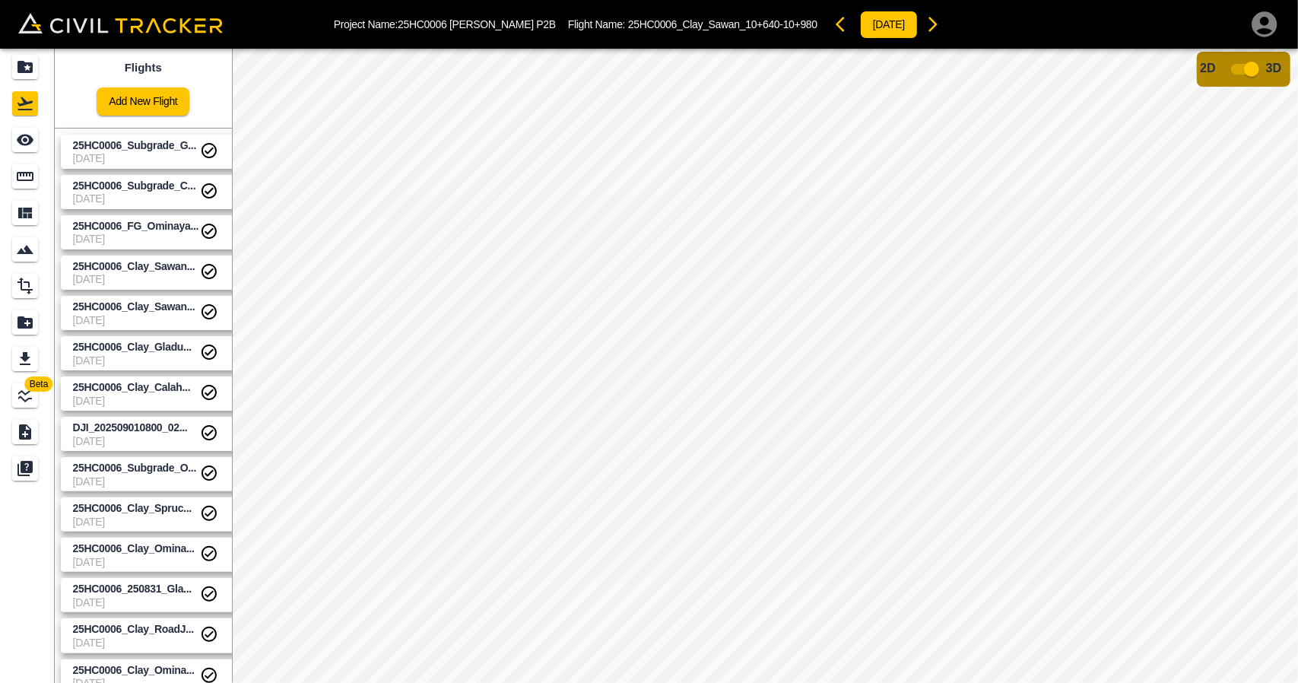
click at [1246, 70] on input "checkbox" at bounding box center [1251, 69] width 87 height 29
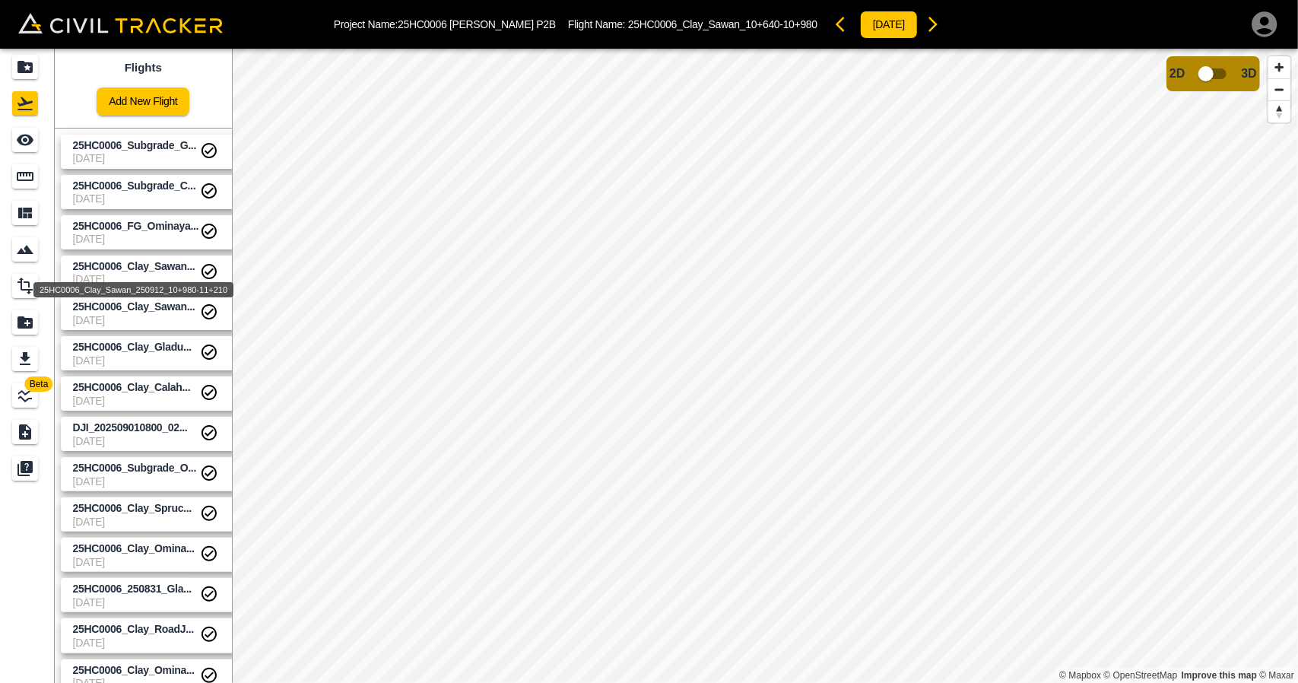
click at [98, 265] on span "25HC0006_Clay_Sawan..." at bounding box center [134, 266] width 122 height 12
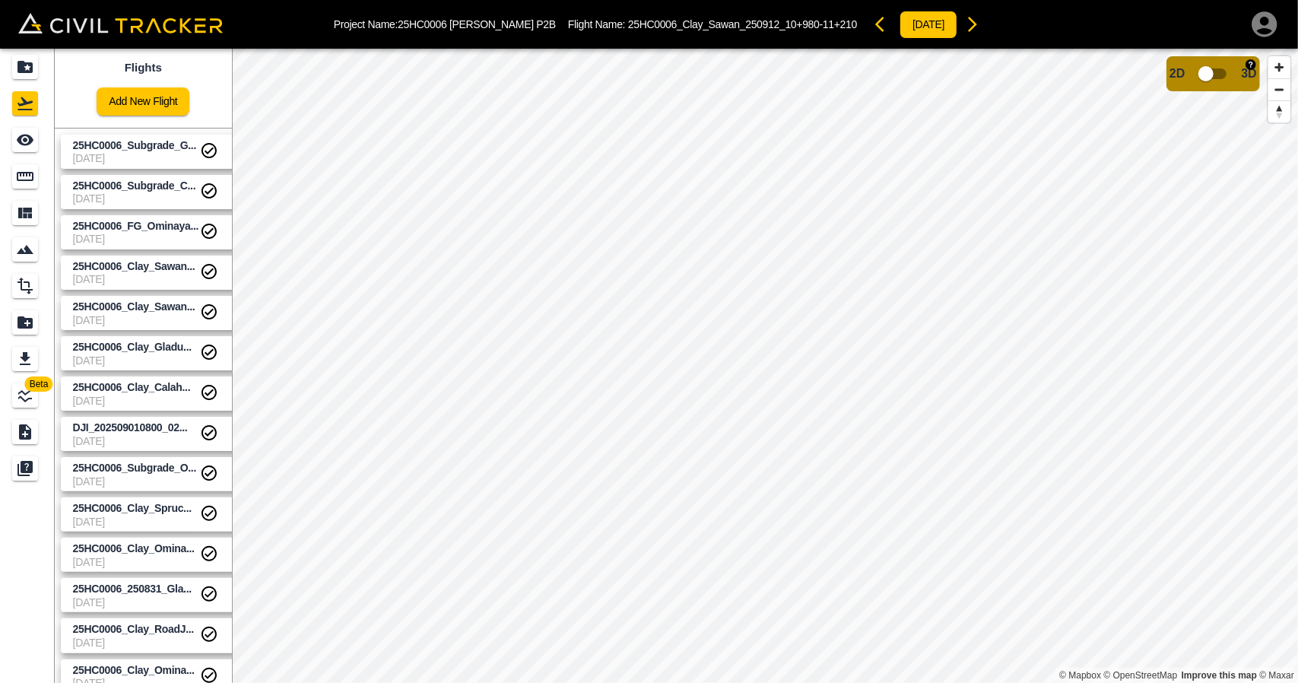
click at [1205, 75] on input "checkbox" at bounding box center [1206, 73] width 87 height 29
click at [1238, 69] on input "checkbox" at bounding box center [1251, 69] width 87 height 29
drag, startPoint x: 11, startPoint y: 86, endPoint x: 14, endPoint y: 65, distance: 21.5
click at [11, 86] on link at bounding box center [27, 103] width 55 height 37
